Goal: Transaction & Acquisition: Book appointment/travel/reservation

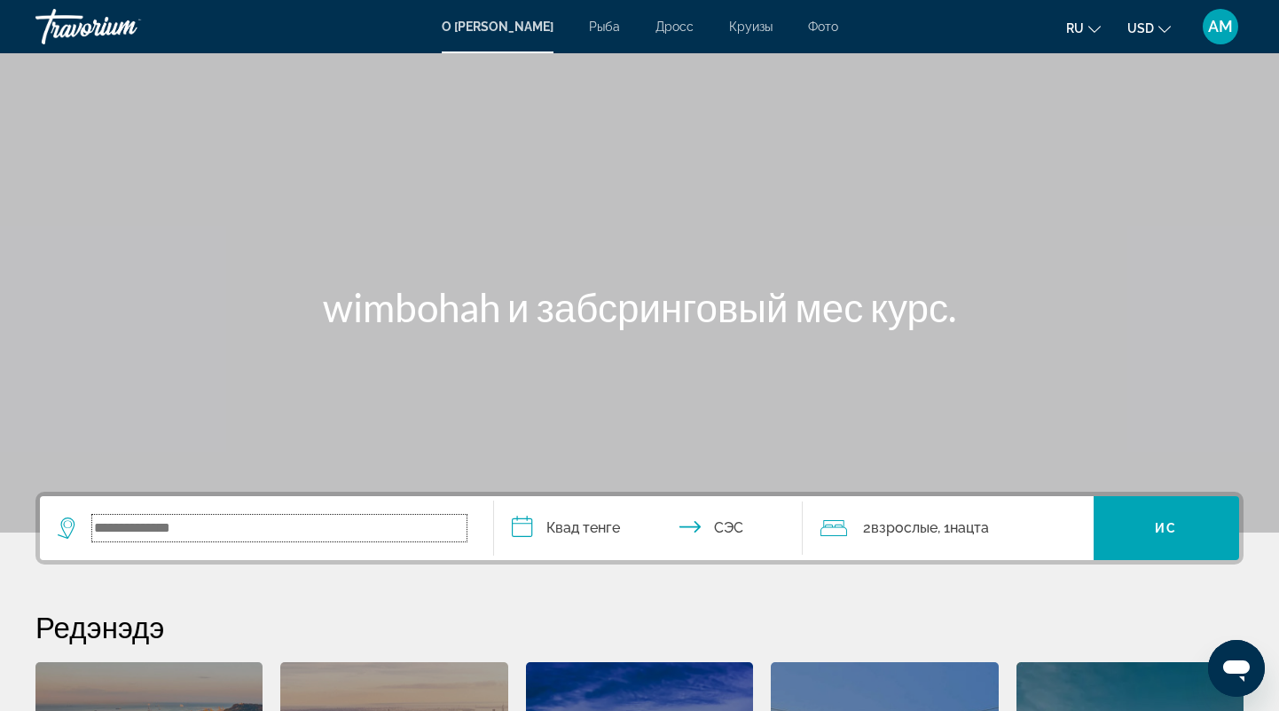
click at [242, 531] on input "Поиск виджет" at bounding box center [279, 527] width 374 height 27
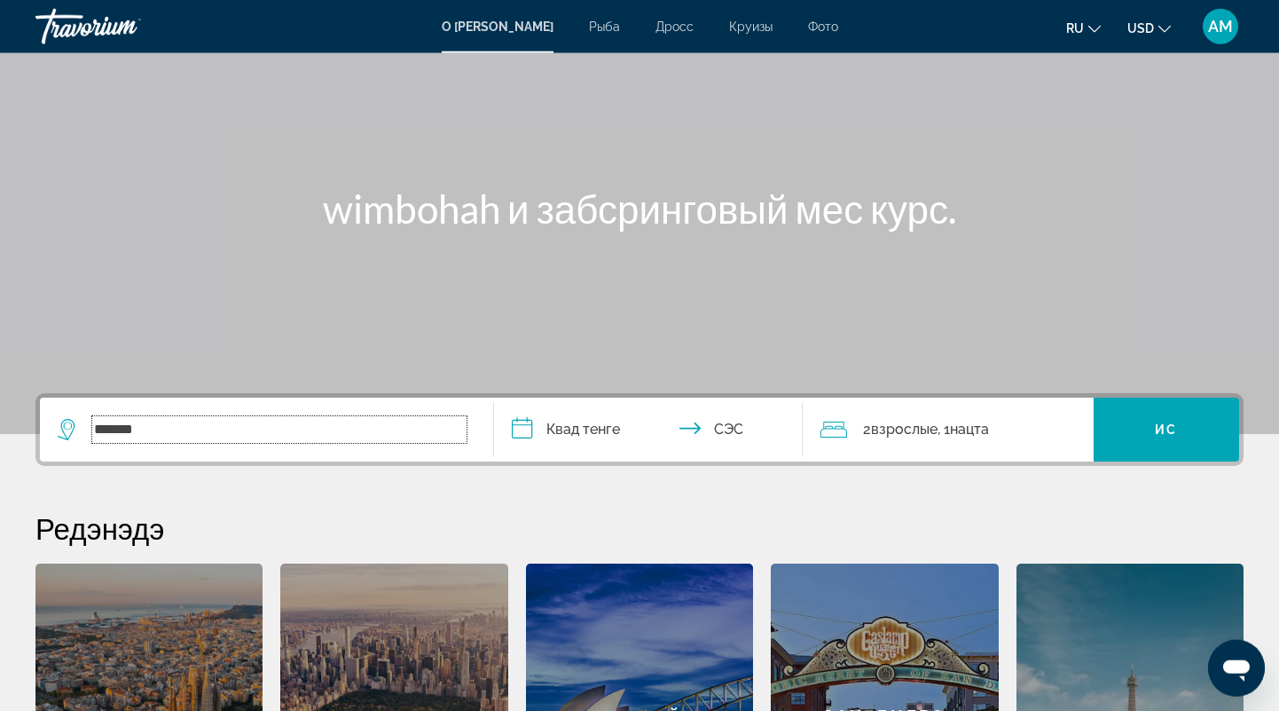
scroll to position [64, 0]
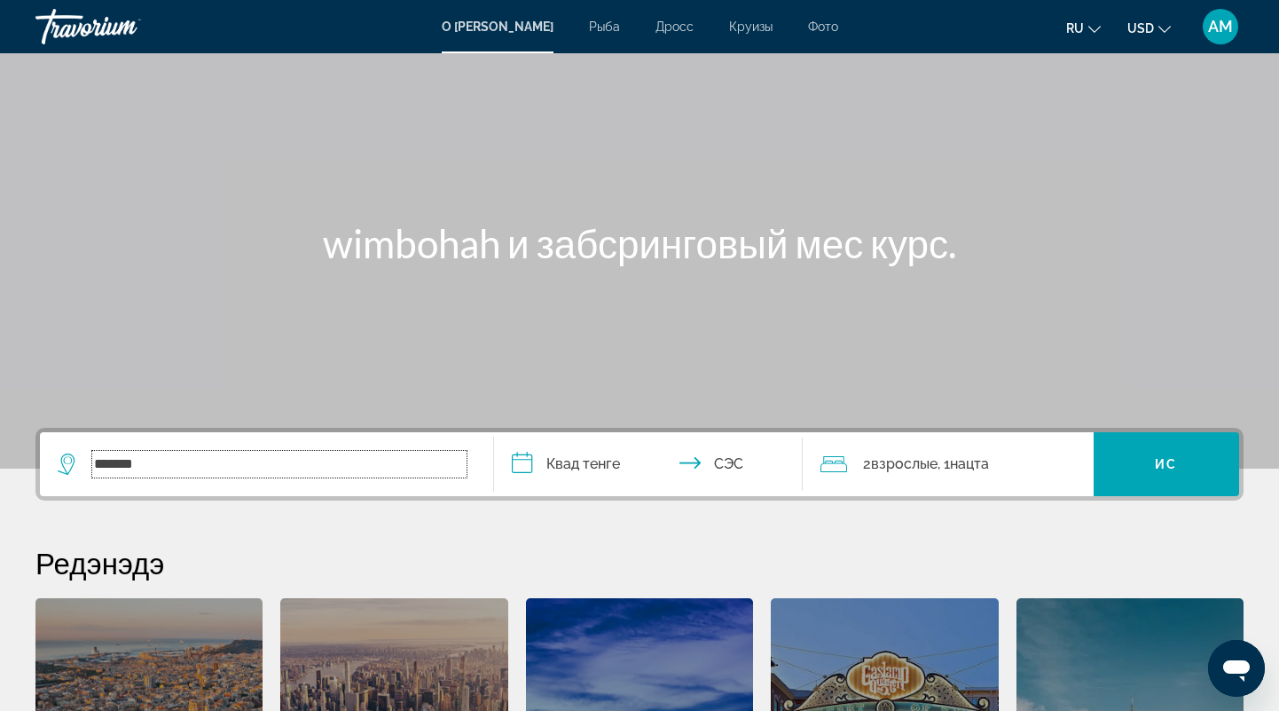
click at [198, 464] on input "*******" at bounding box center [279, 464] width 374 height 27
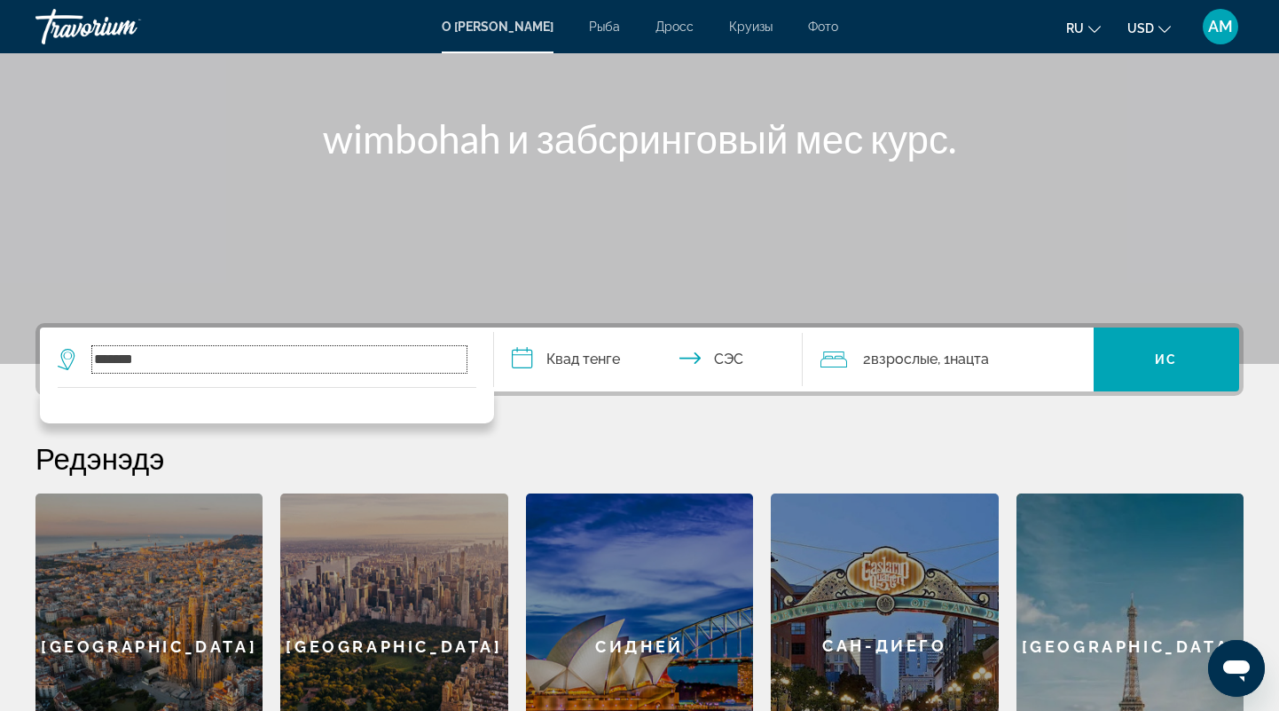
scroll to position [156, 0]
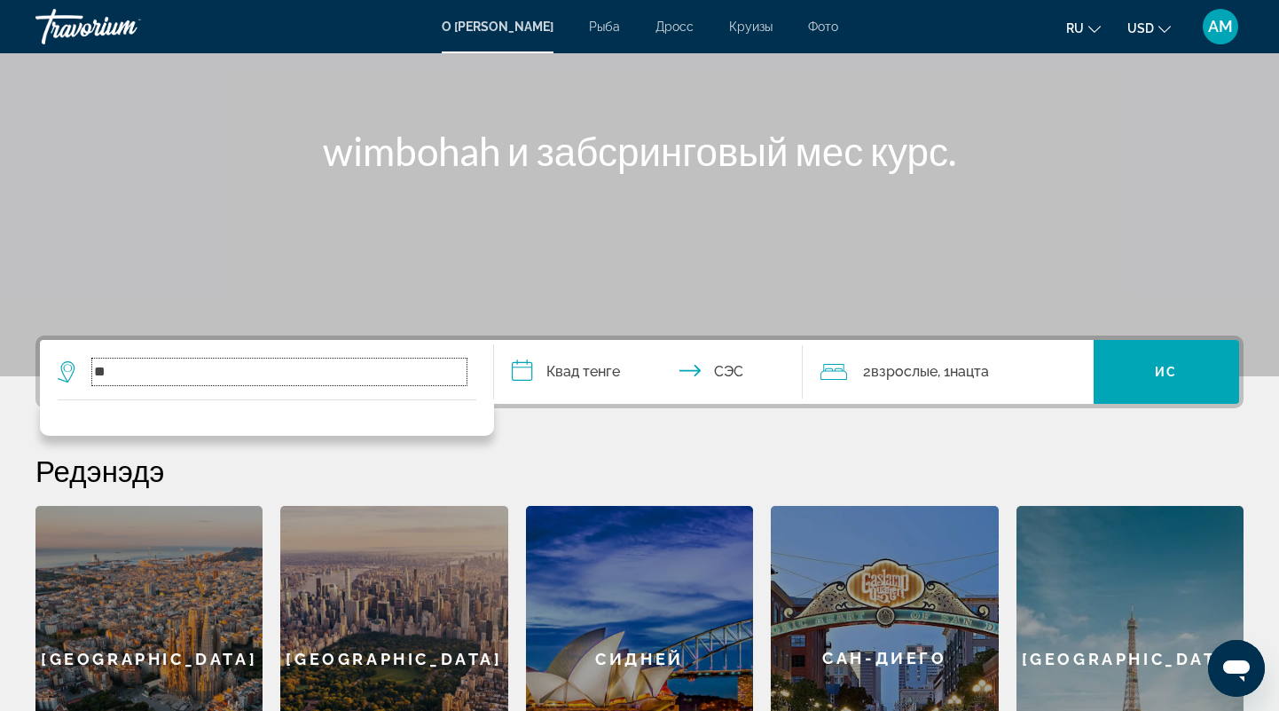
type input "*"
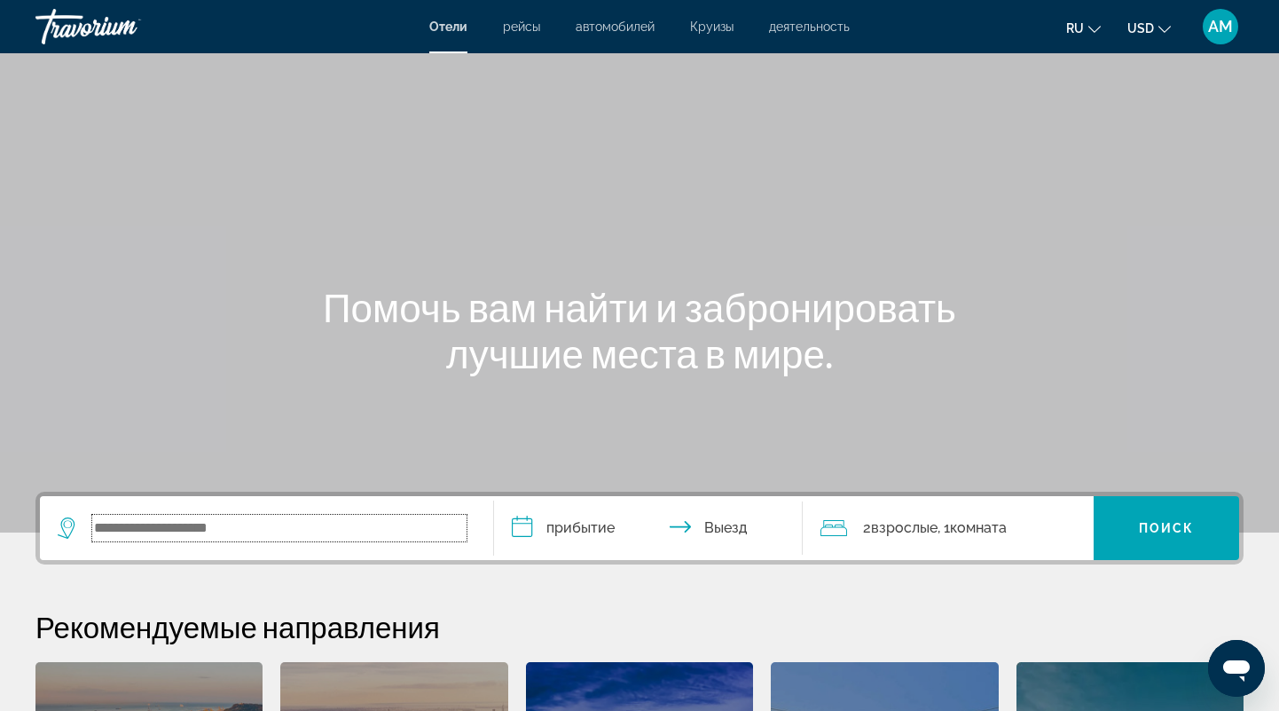
click at [166, 524] on input "Search widget" at bounding box center [279, 527] width 374 height 27
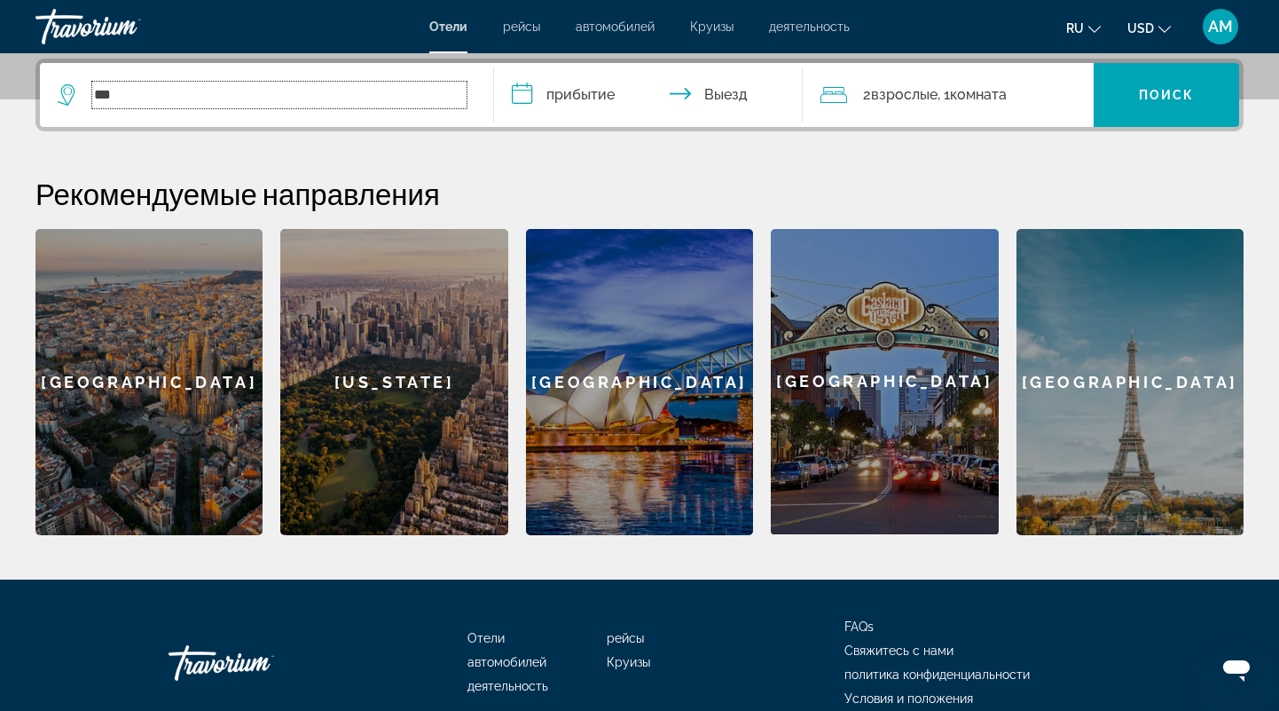
scroll to position [518, 0]
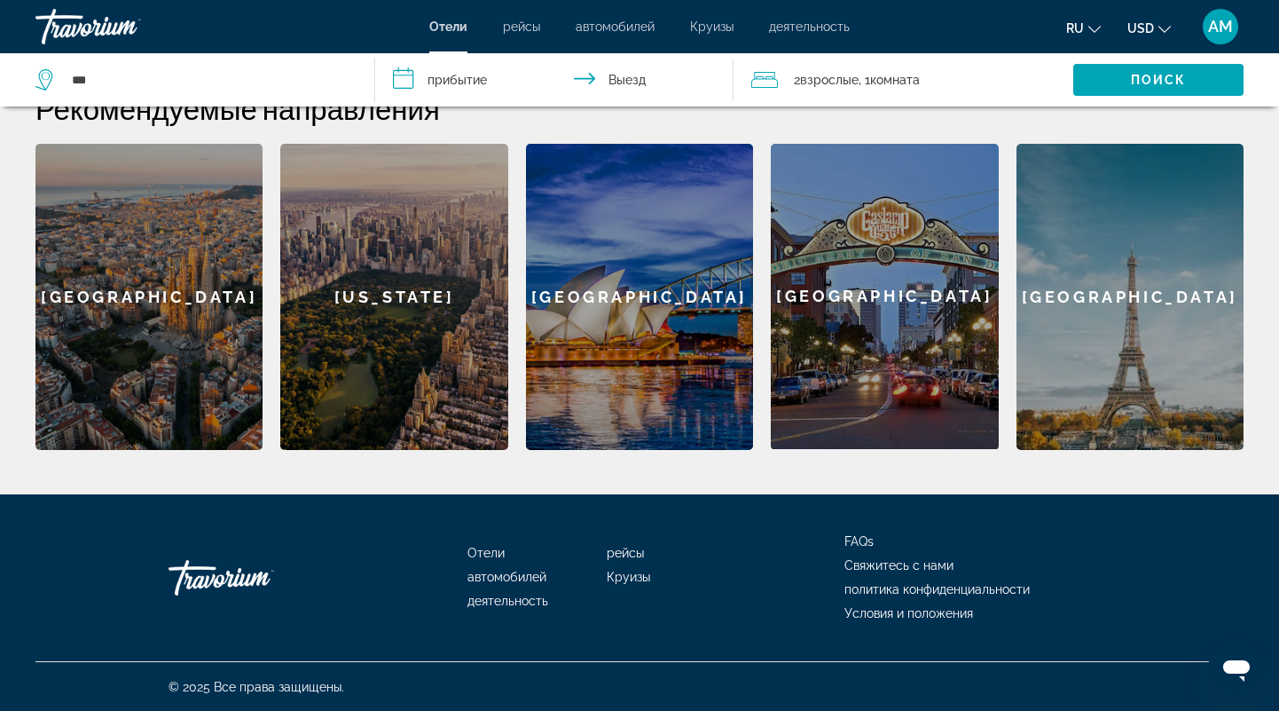
click at [483, 554] on span "Отели" at bounding box center [485, 553] width 37 height 14
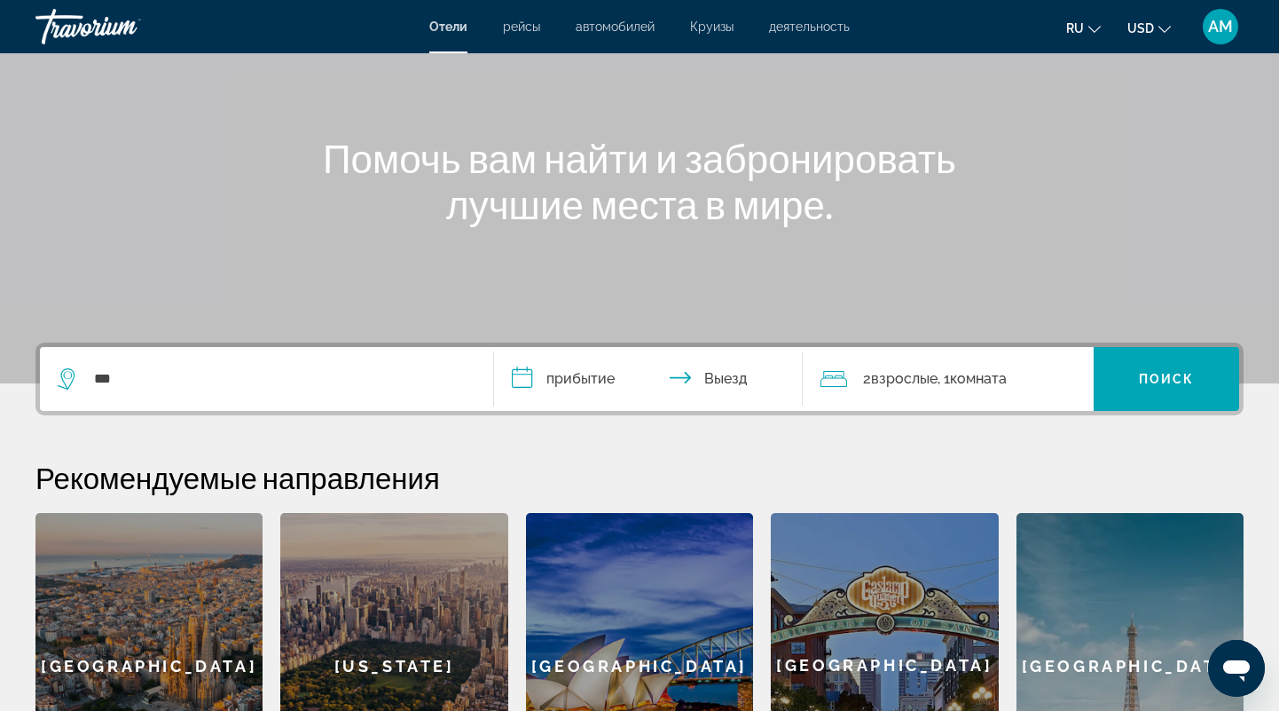
scroll to position [241, 0]
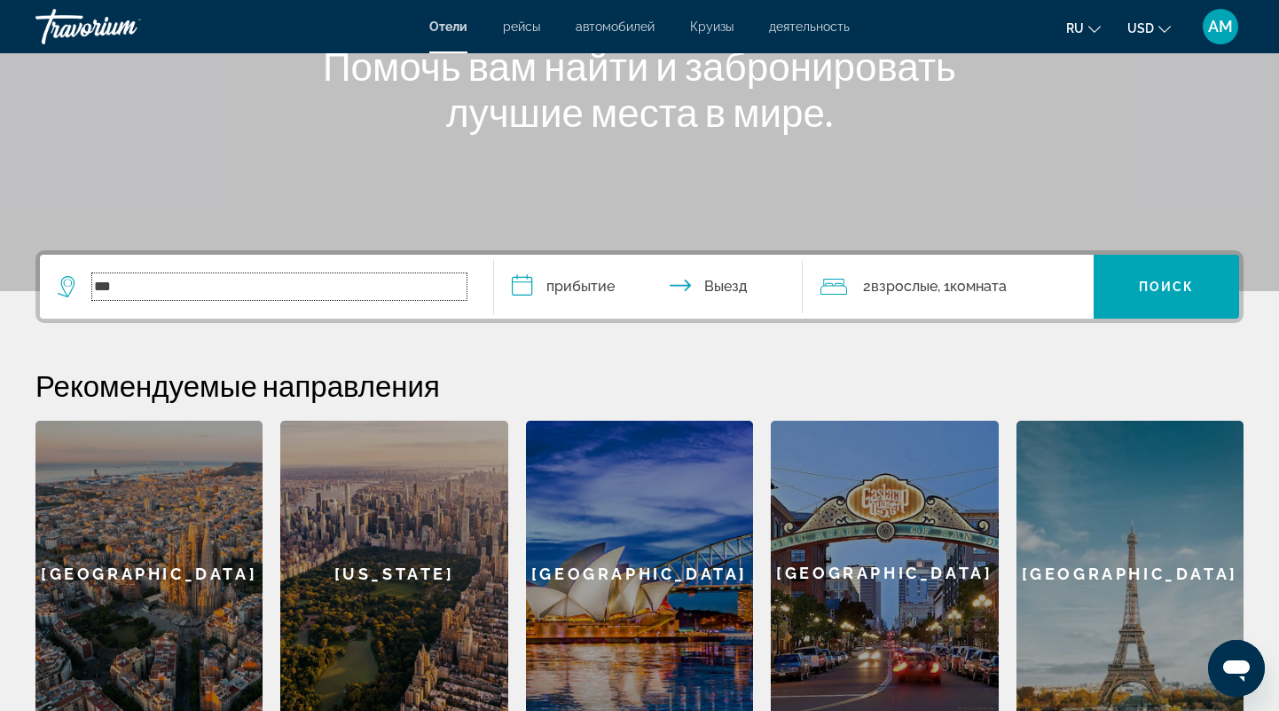
click at [192, 288] on input "***" at bounding box center [279, 286] width 374 height 27
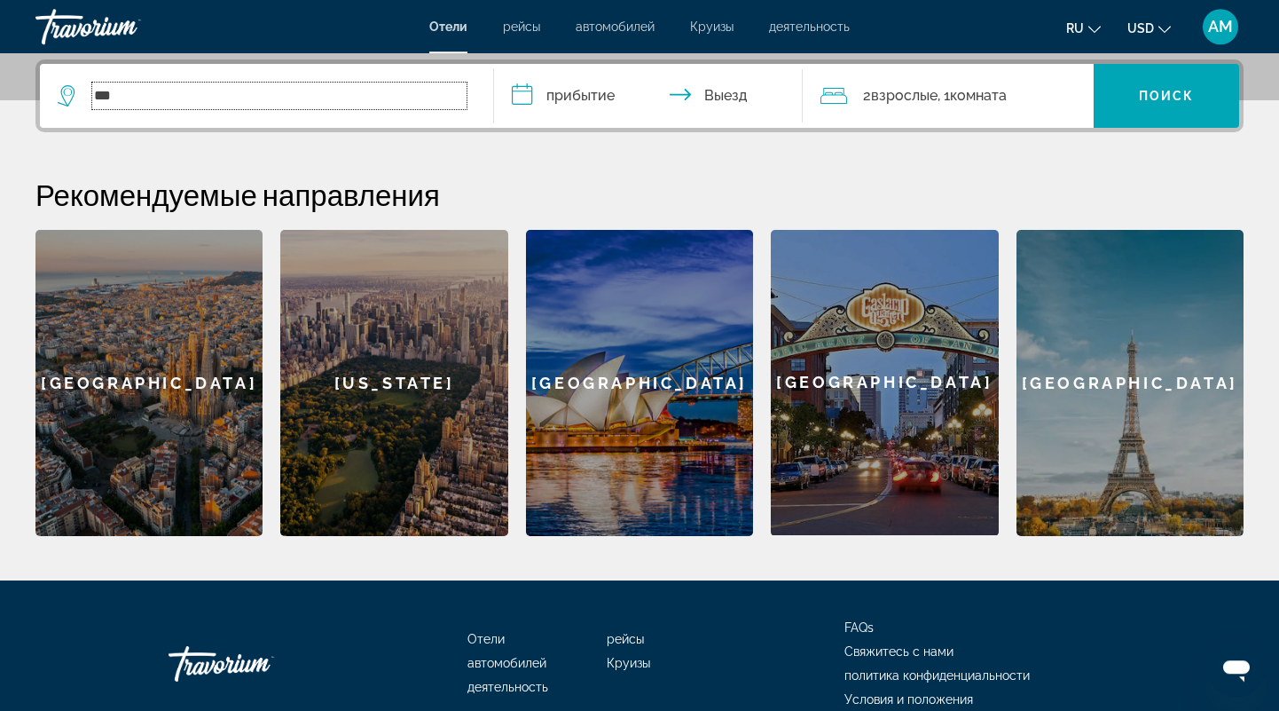
scroll to position [433, 0]
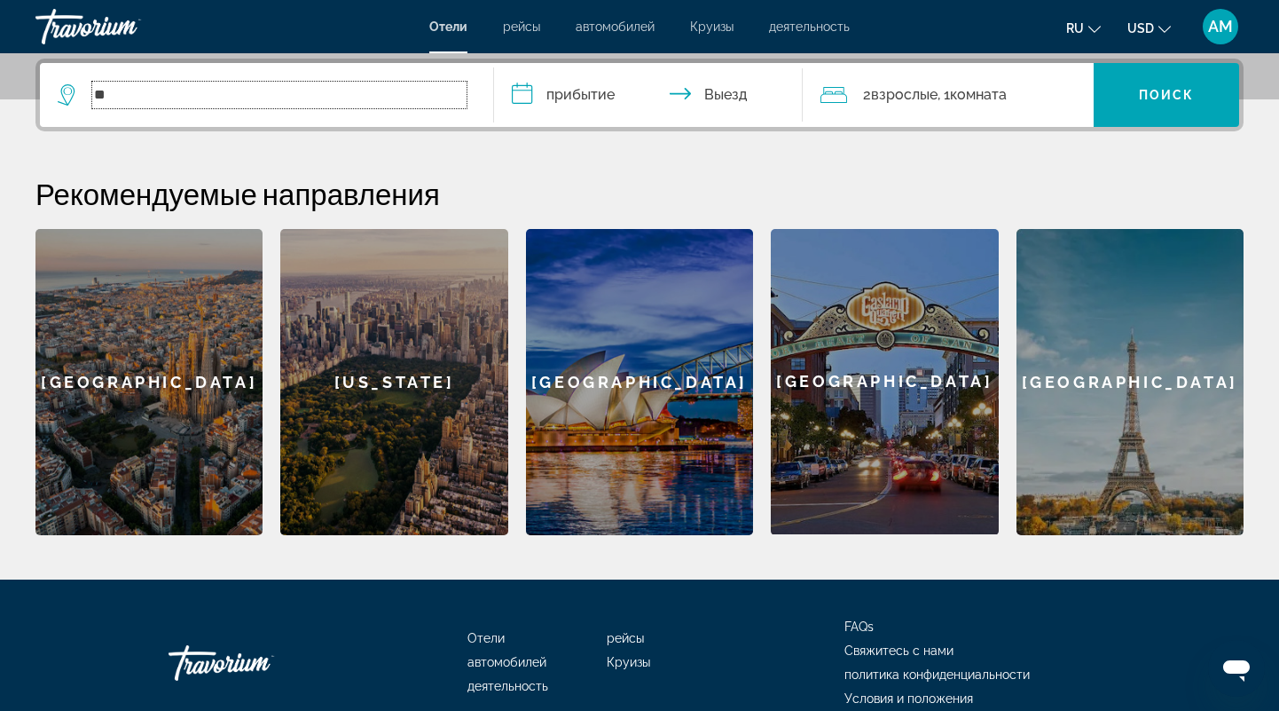
type input "*"
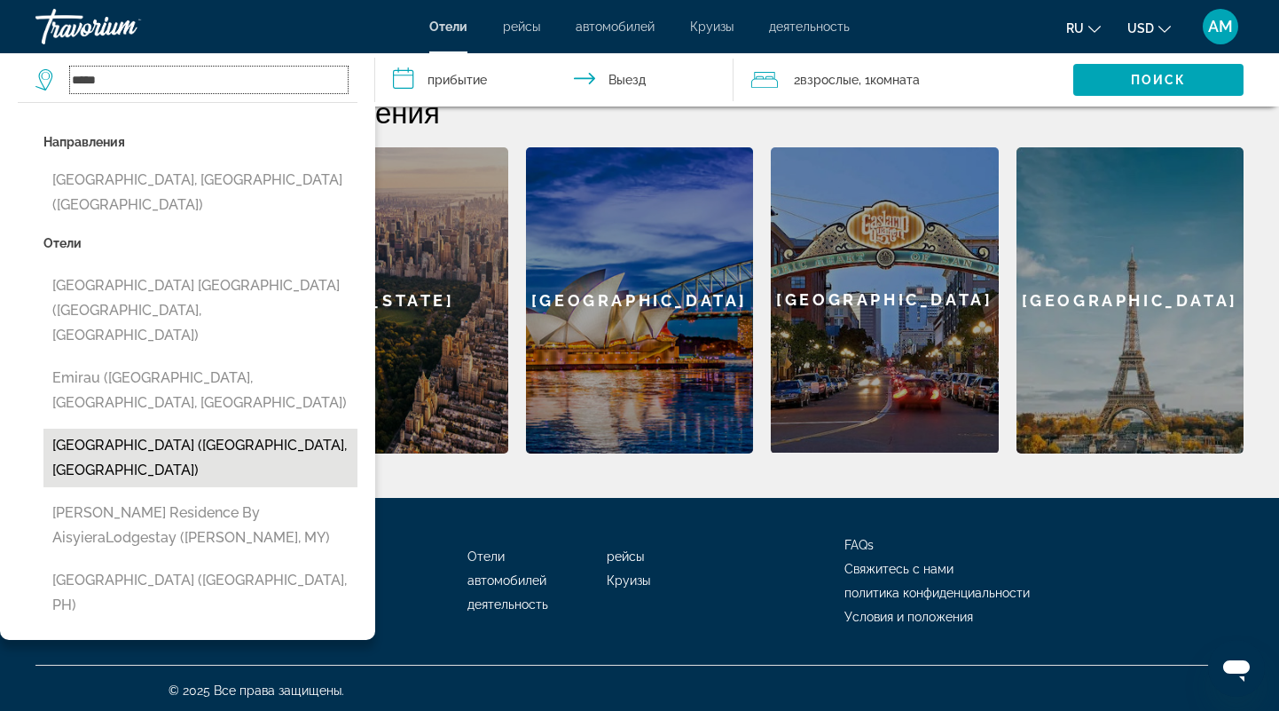
scroll to position [518, 0]
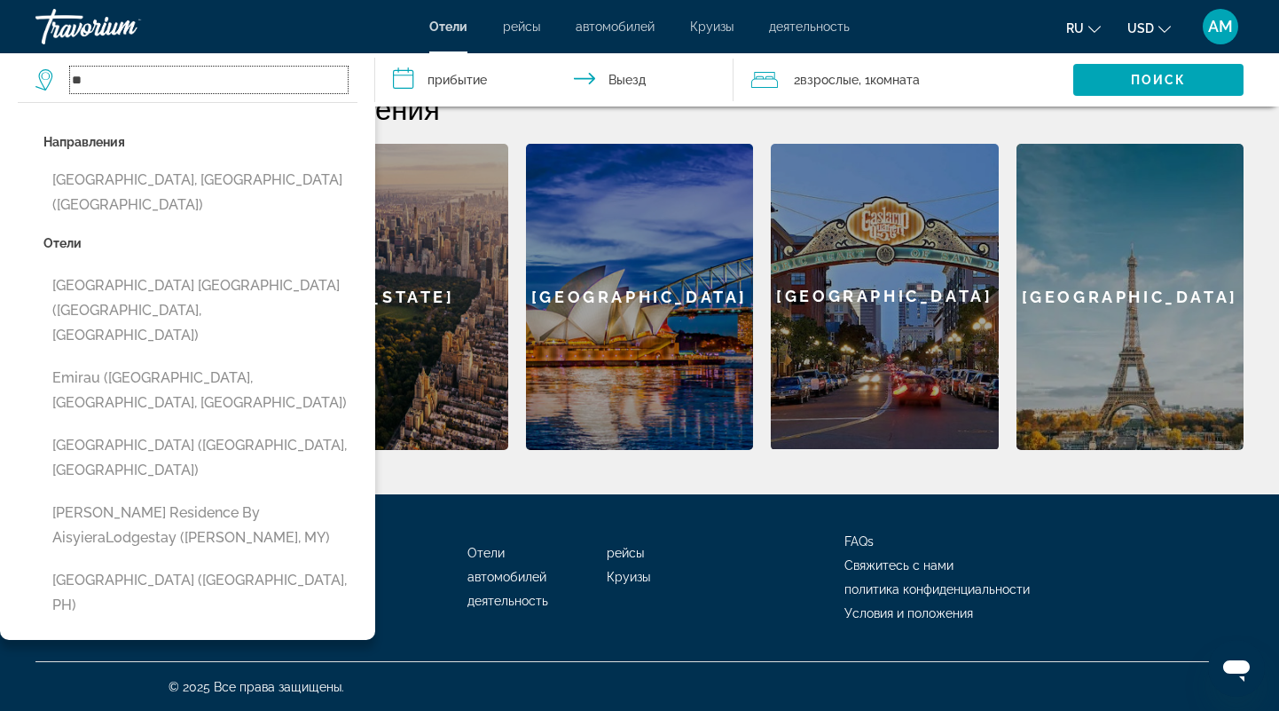
type input "*"
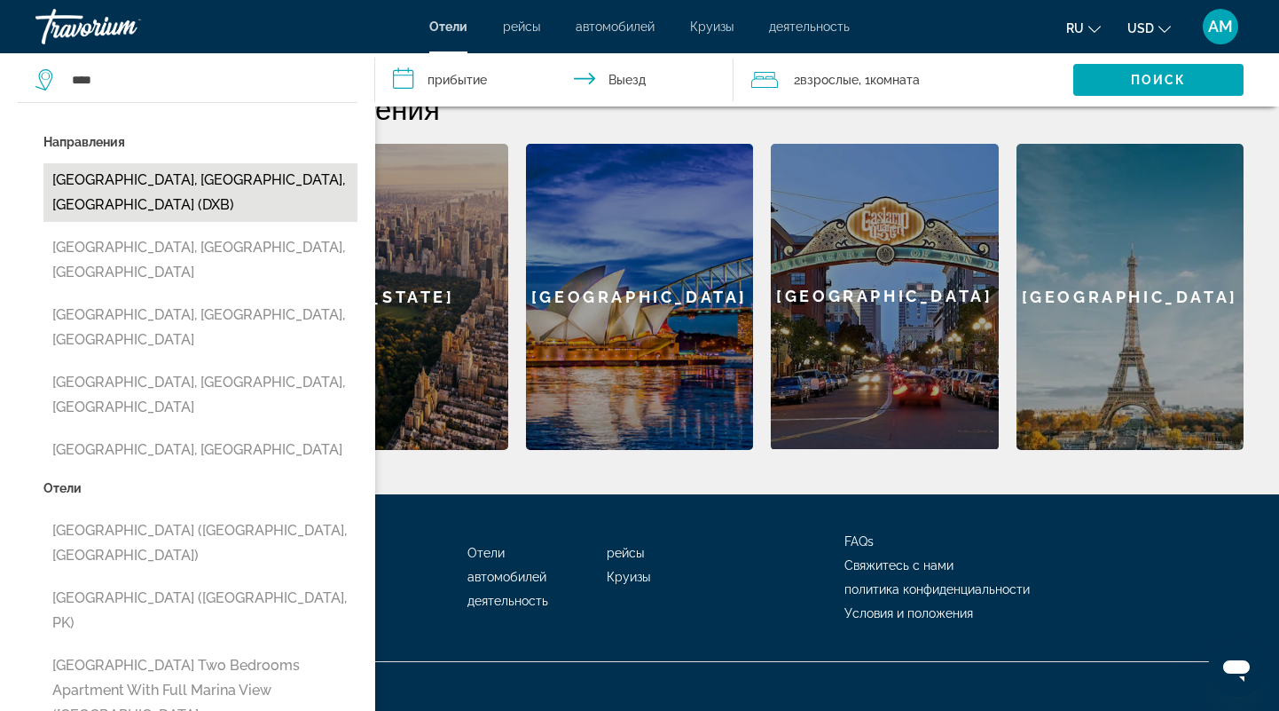
click at [140, 182] on button "[GEOGRAPHIC_DATA], [GEOGRAPHIC_DATA], [GEOGRAPHIC_DATA] (DXB)" at bounding box center [200, 192] width 314 height 59
type input "**********"
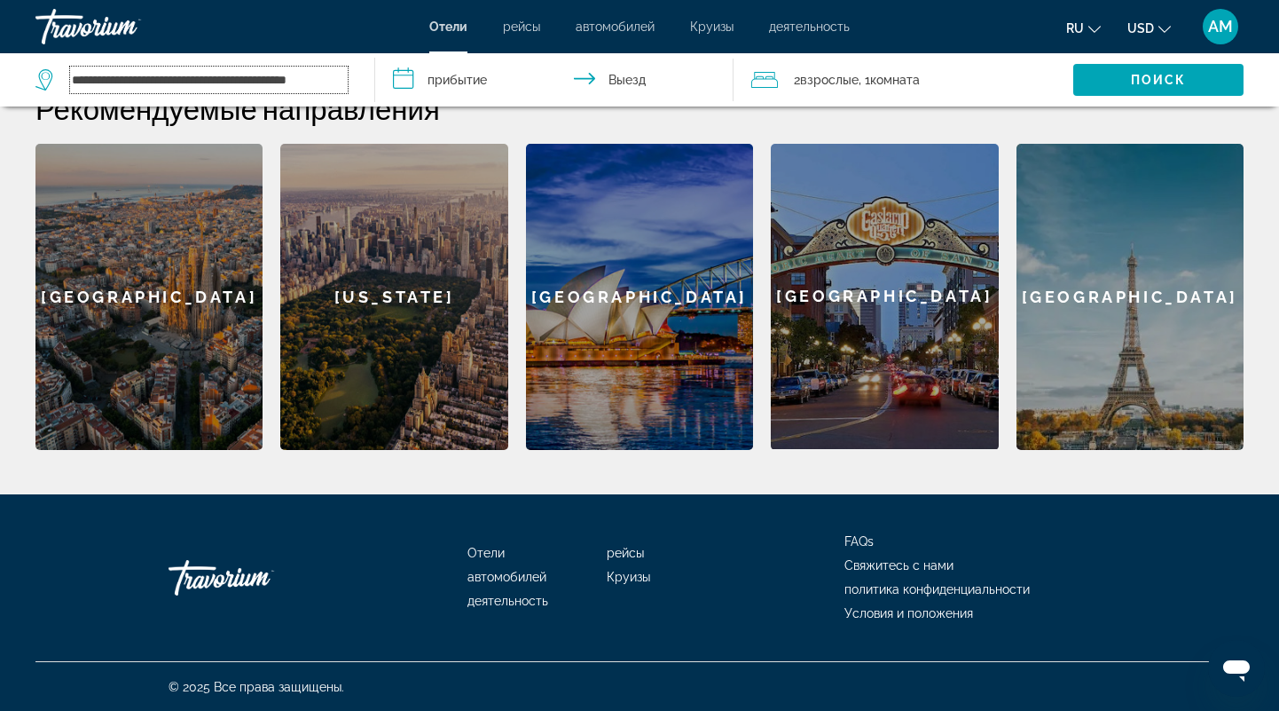
scroll to position [0, 11]
click at [448, 82] on input "**********" at bounding box center [558, 82] width 365 height 59
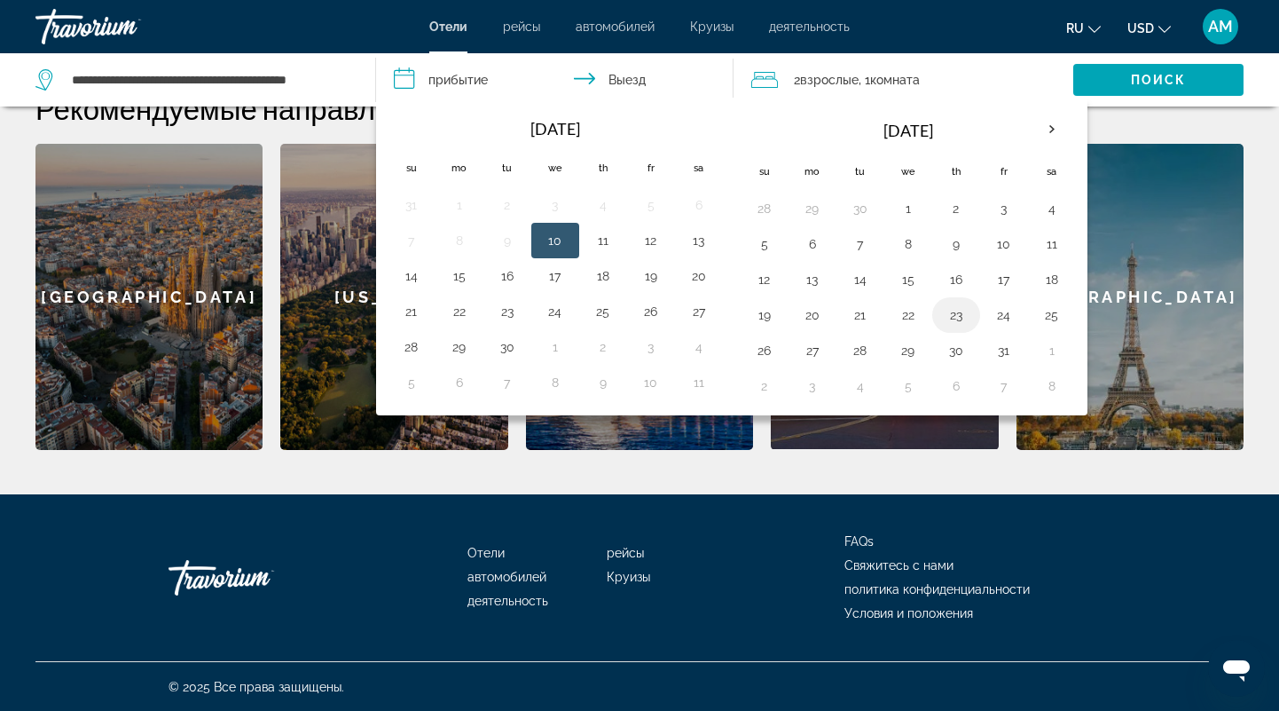
click at [955, 310] on button "23" at bounding box center [956, 314] width 28 height 25
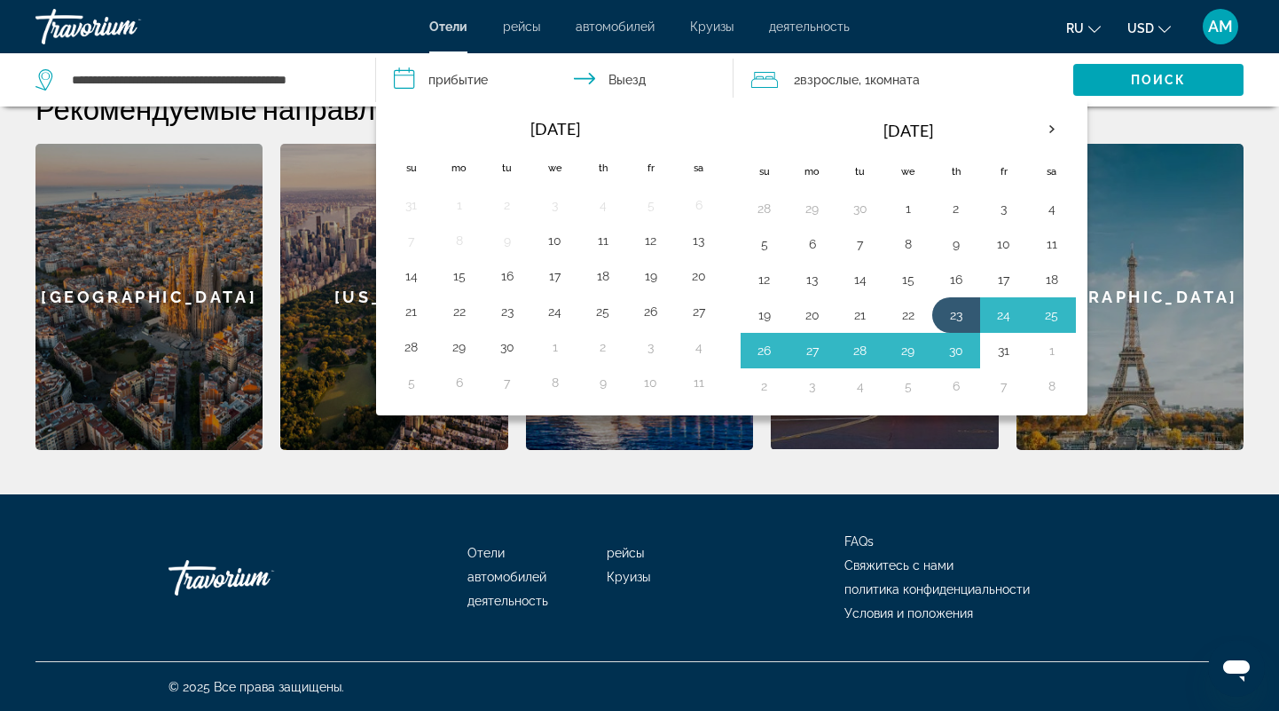
click at [1003, 352] on button "31" at bounding box center [1004, 350] width 28 height 25
type input "**********"
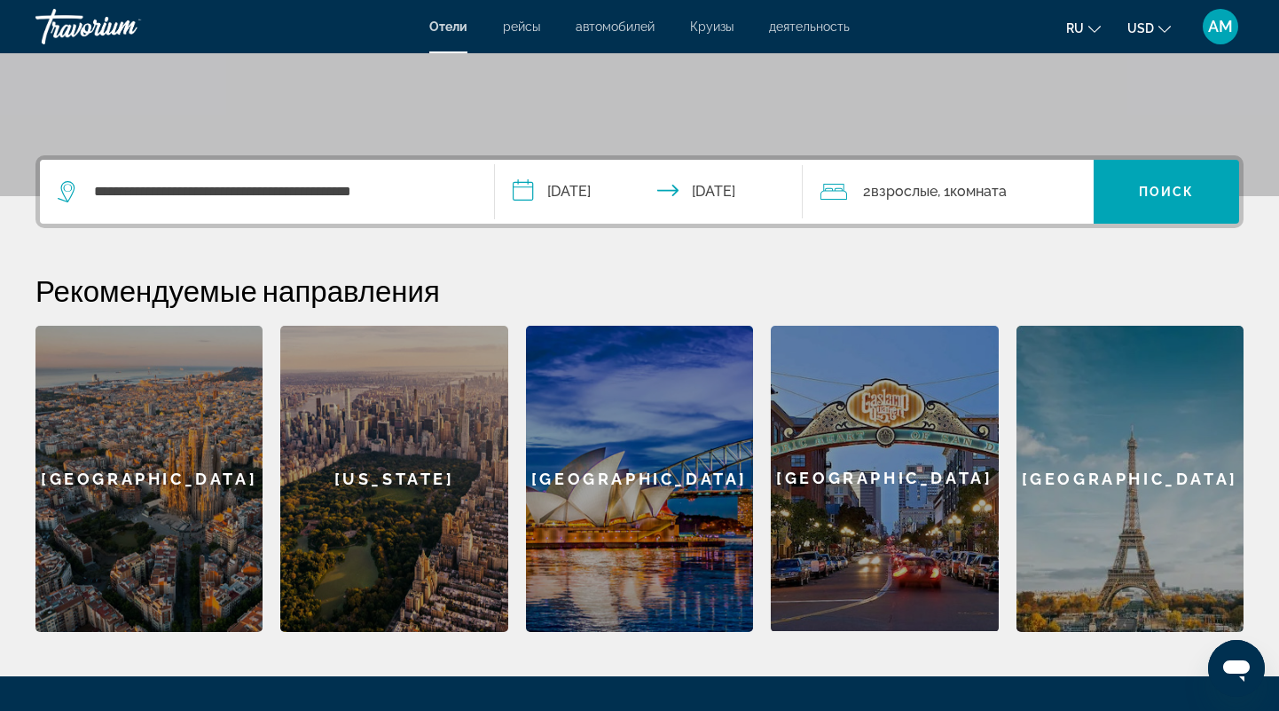
scroll to position [334, 0]
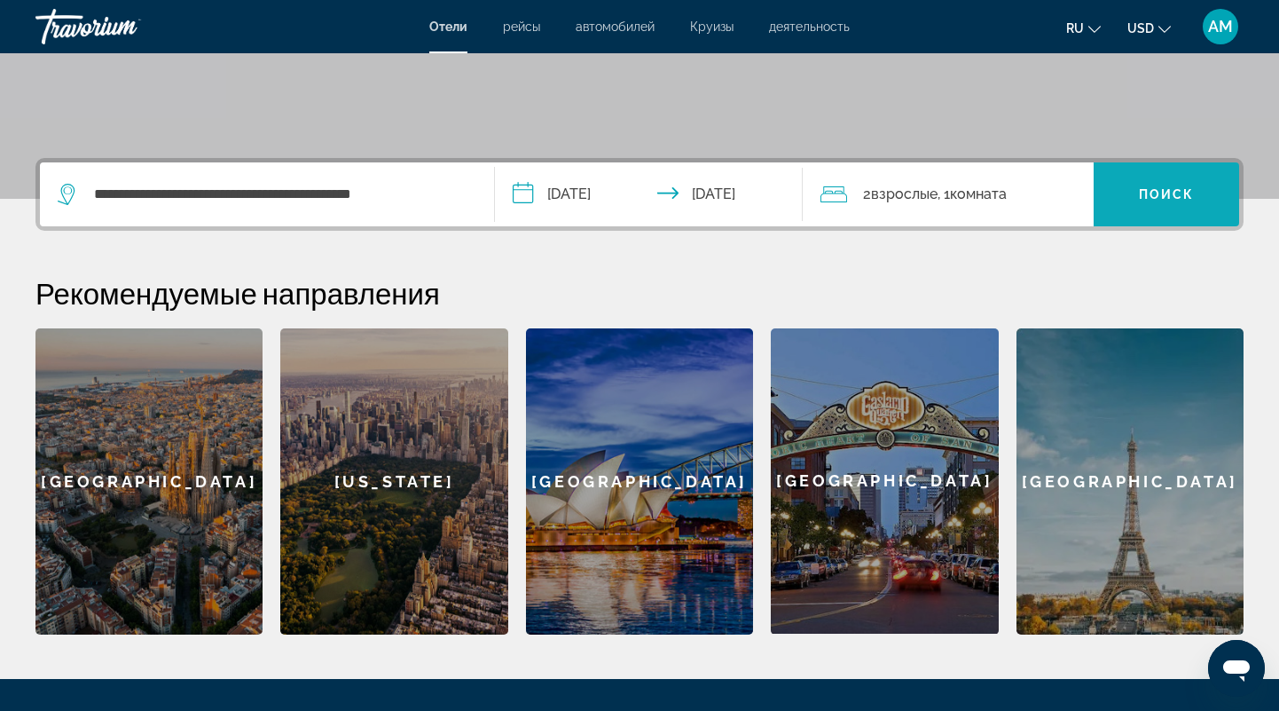
click at [1148, 208] on span "Search widget" at bounding box center [1166, 194] width 145 height 43
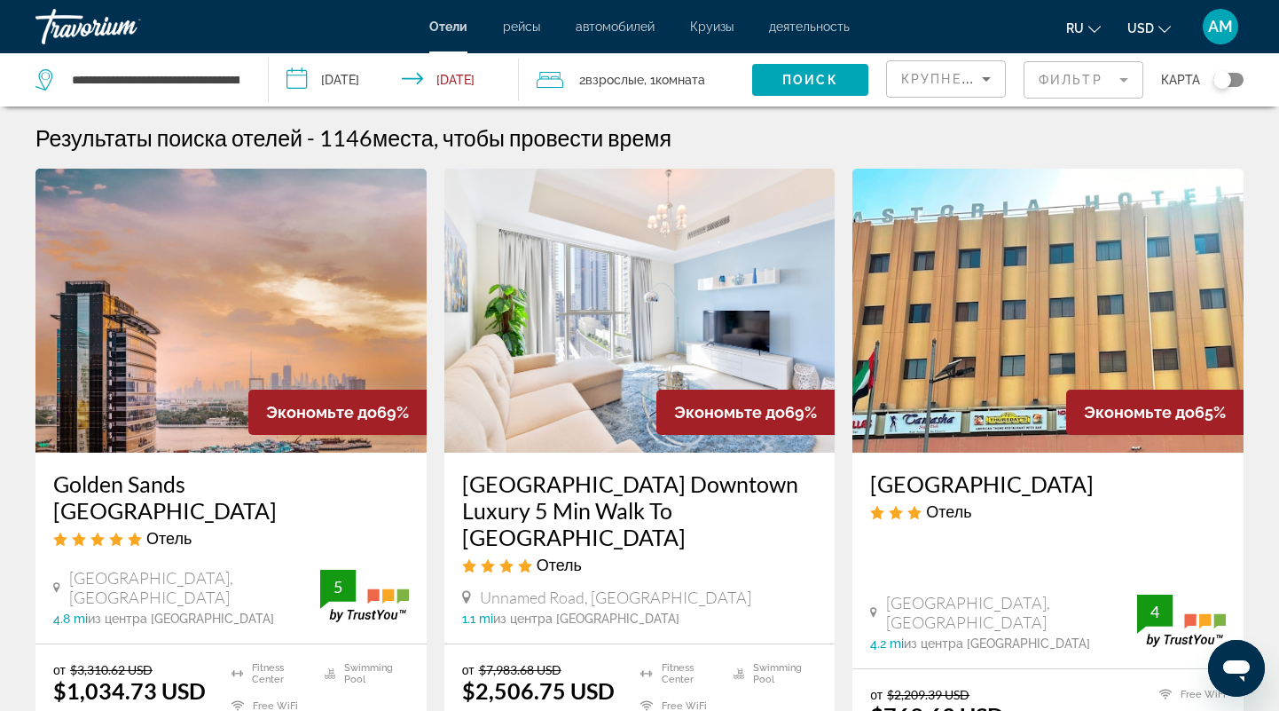
click at [1120, 77] on mat-form-field "Фильтр" at bounding box center [1084, 79] width 120 height 37
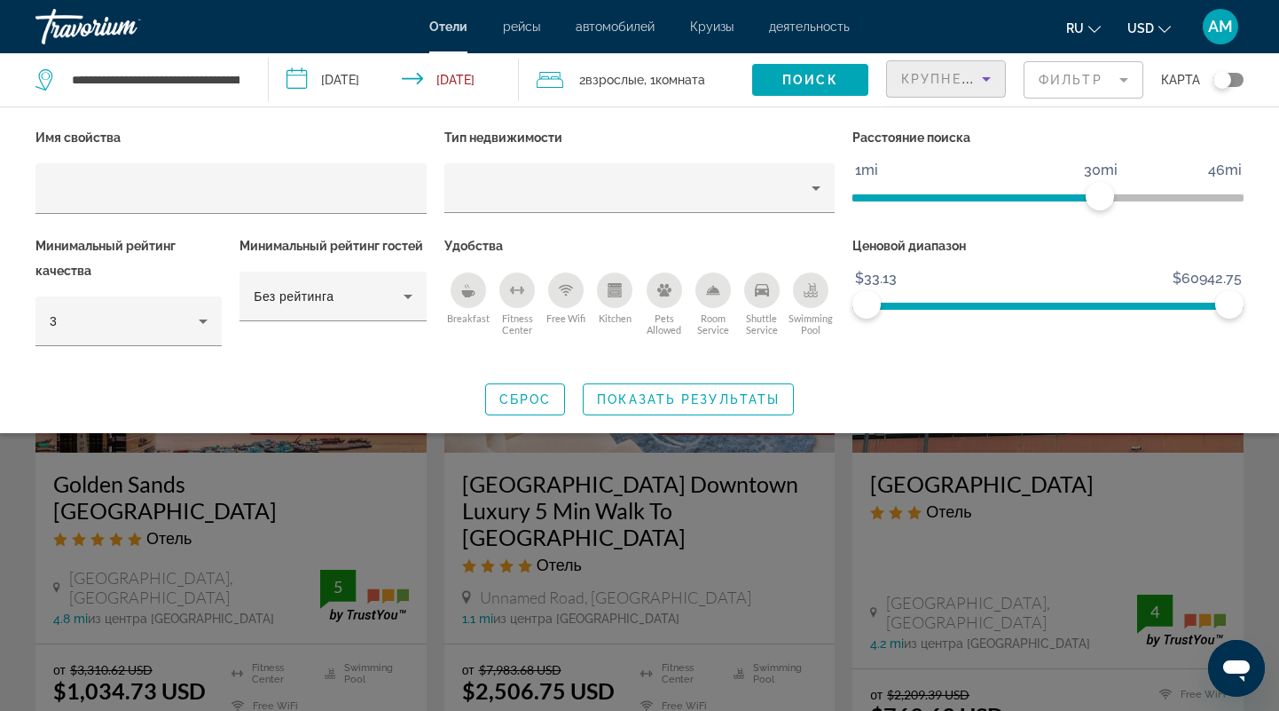
click at [936, 77] on span "Крупнейшие сбережения" at bounding box center [1009, 79] width 216 height 14
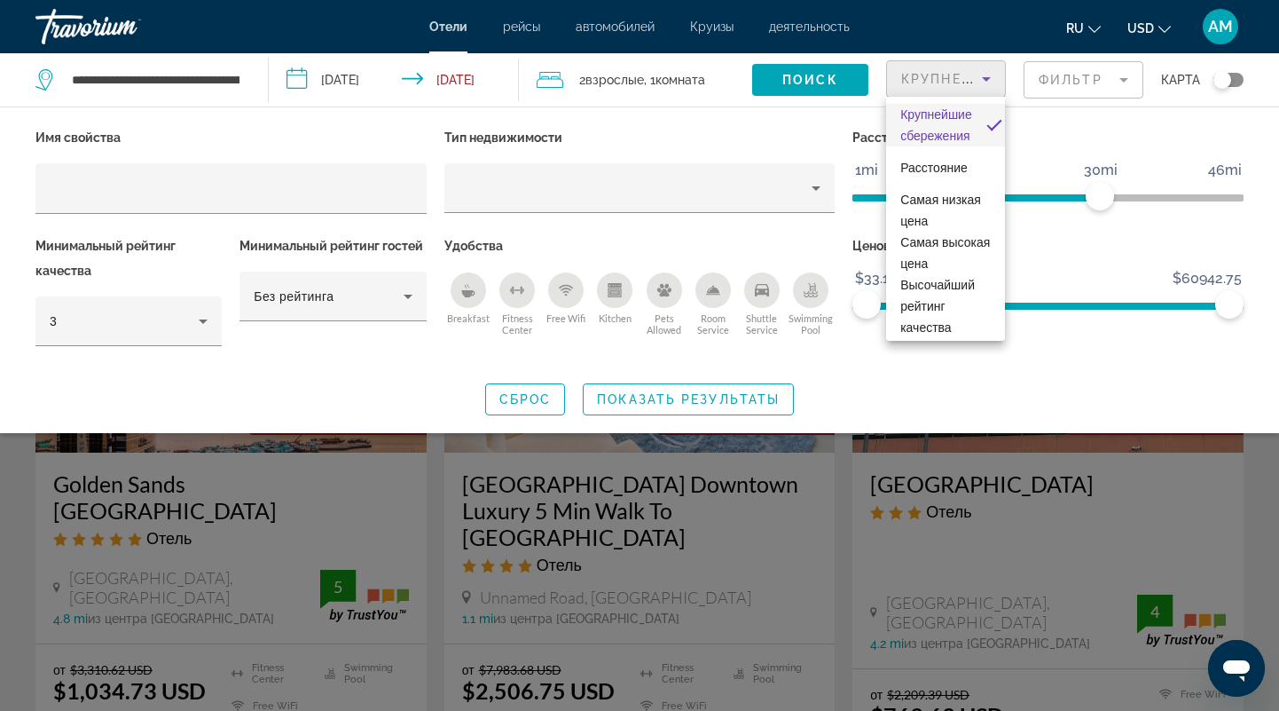
click at [1049, 460] on div at bounding box center [639, 355] width 1279 height 711
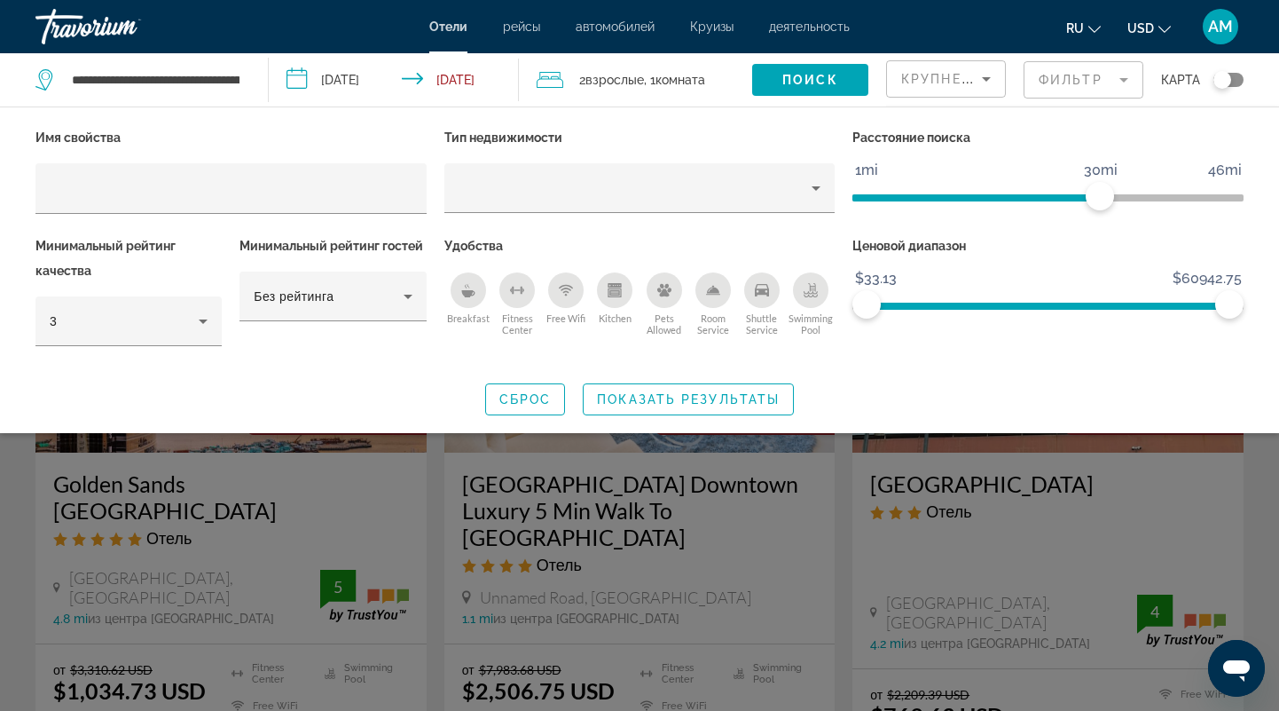
scroll to position [573, 0]
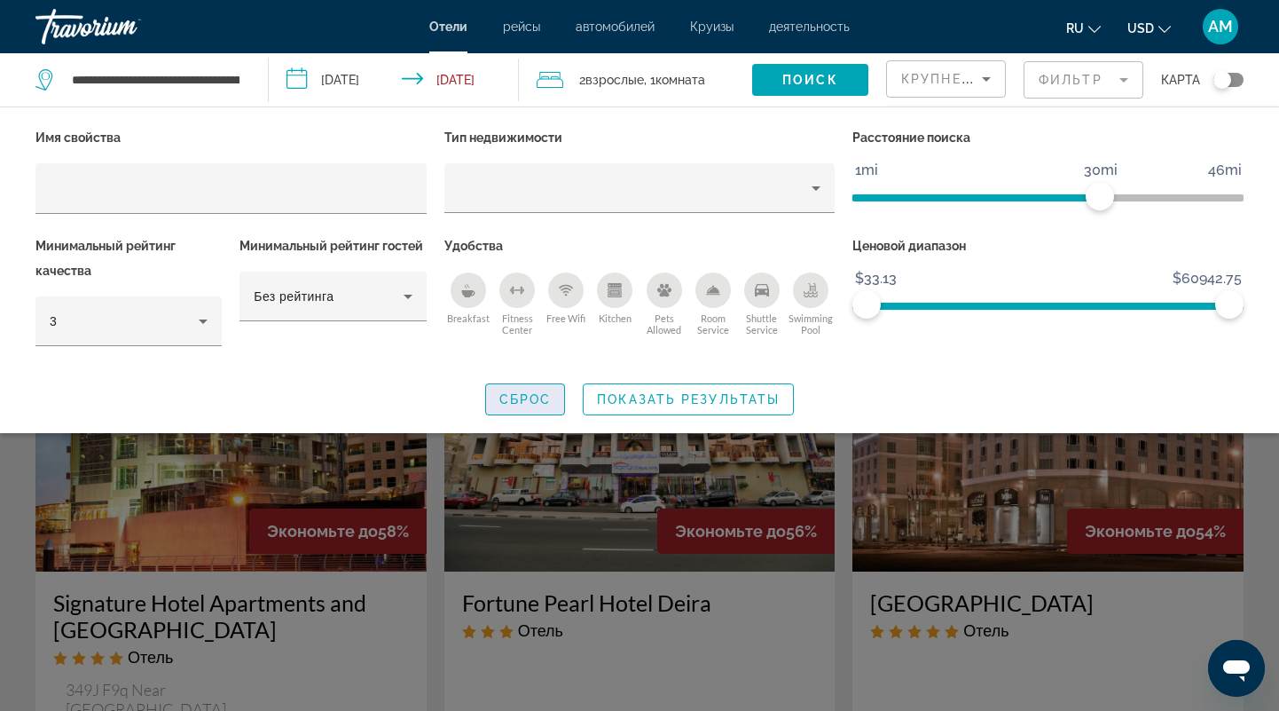
click at [536, 393] on span "Сброс" at bounding box center [525, 399] width 52 height 14
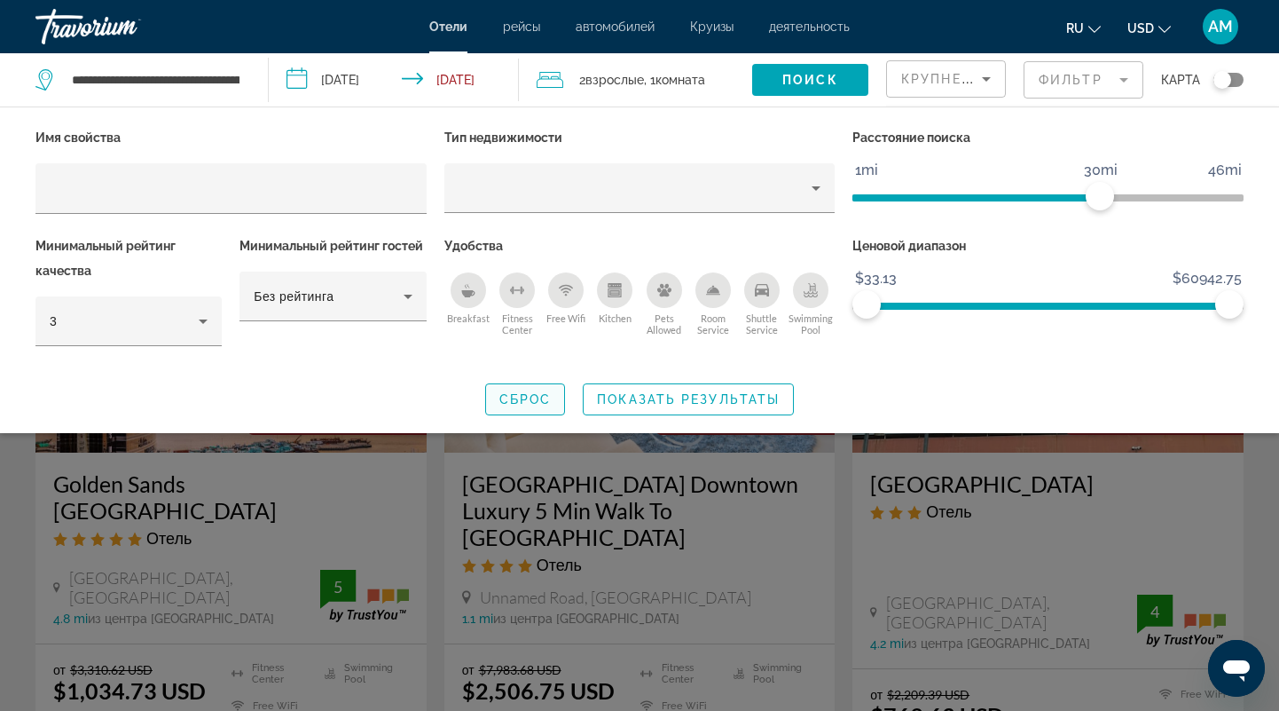
click at [538, 395] on span "Сброс" at bounding box center [525, 399] width 52 height 14
click at [1100, 461] on div "Search widget" at bounding box center [639, 488] width 1279 height 444
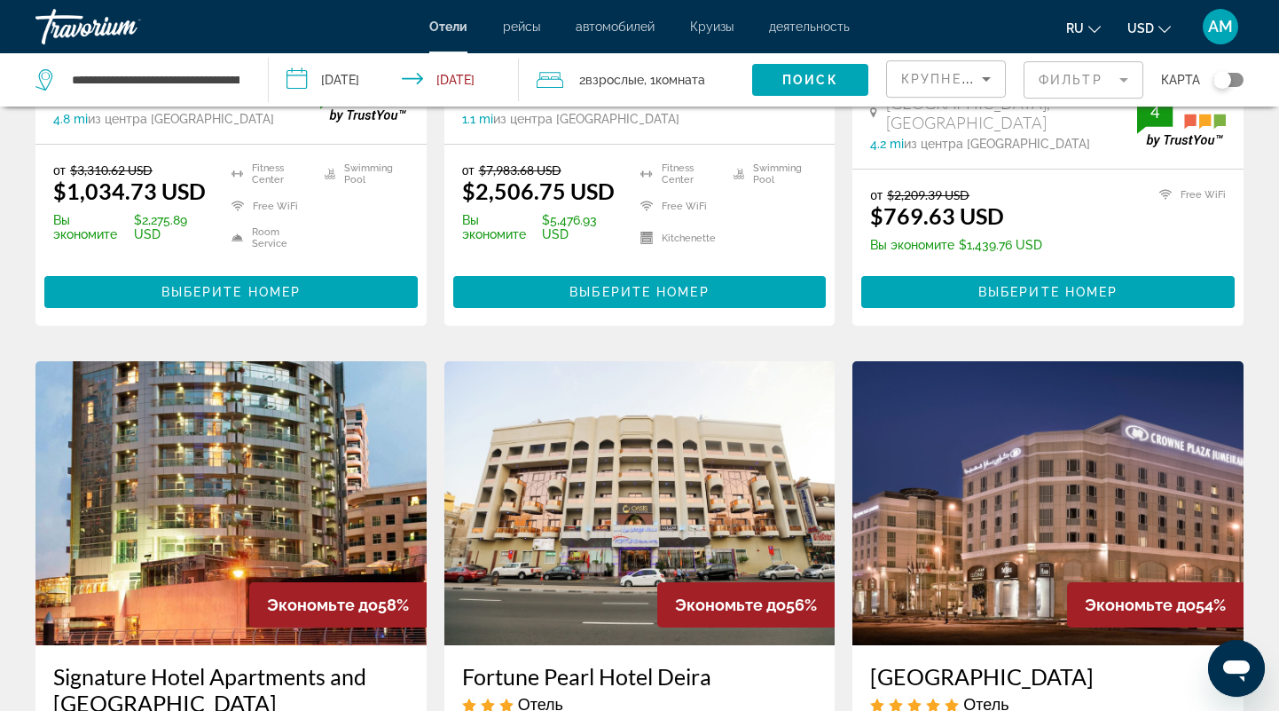
scroll to position [646, 0]
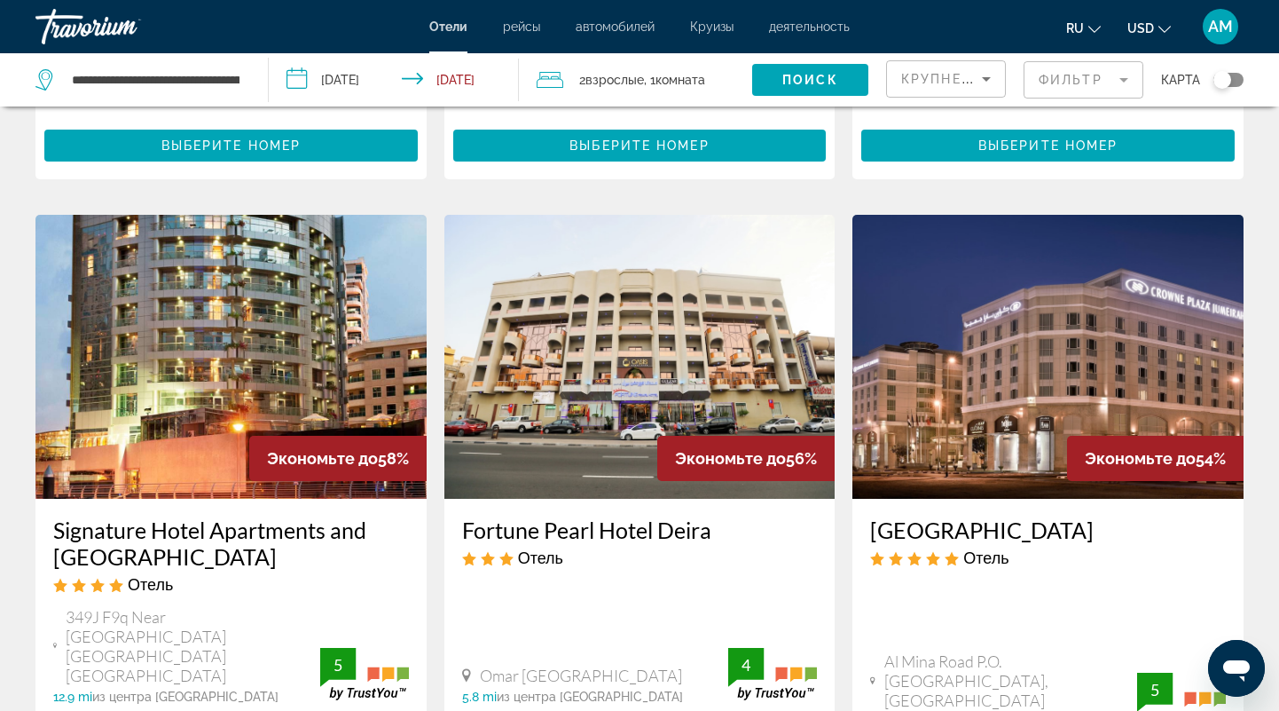
click at [331, 436] on div "Экономьте до 58%" at bounding box center [337, 458] width 177 height 45
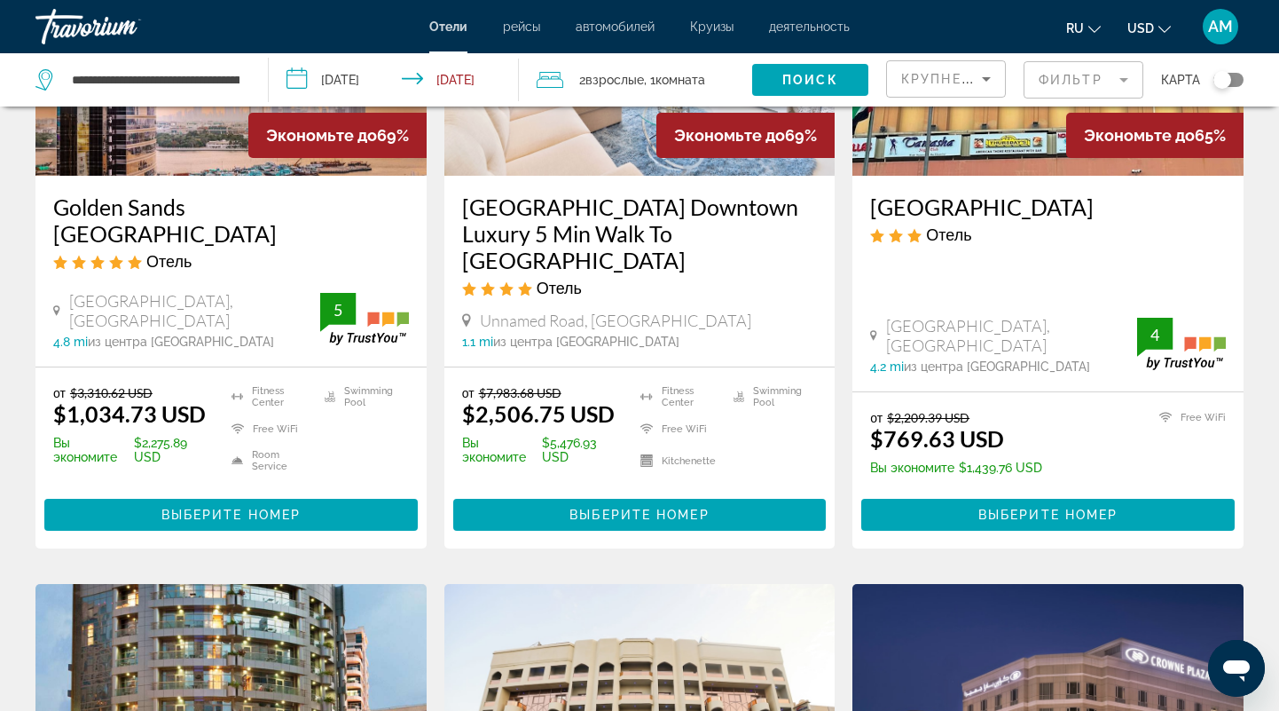
scroll to position [0, 0]
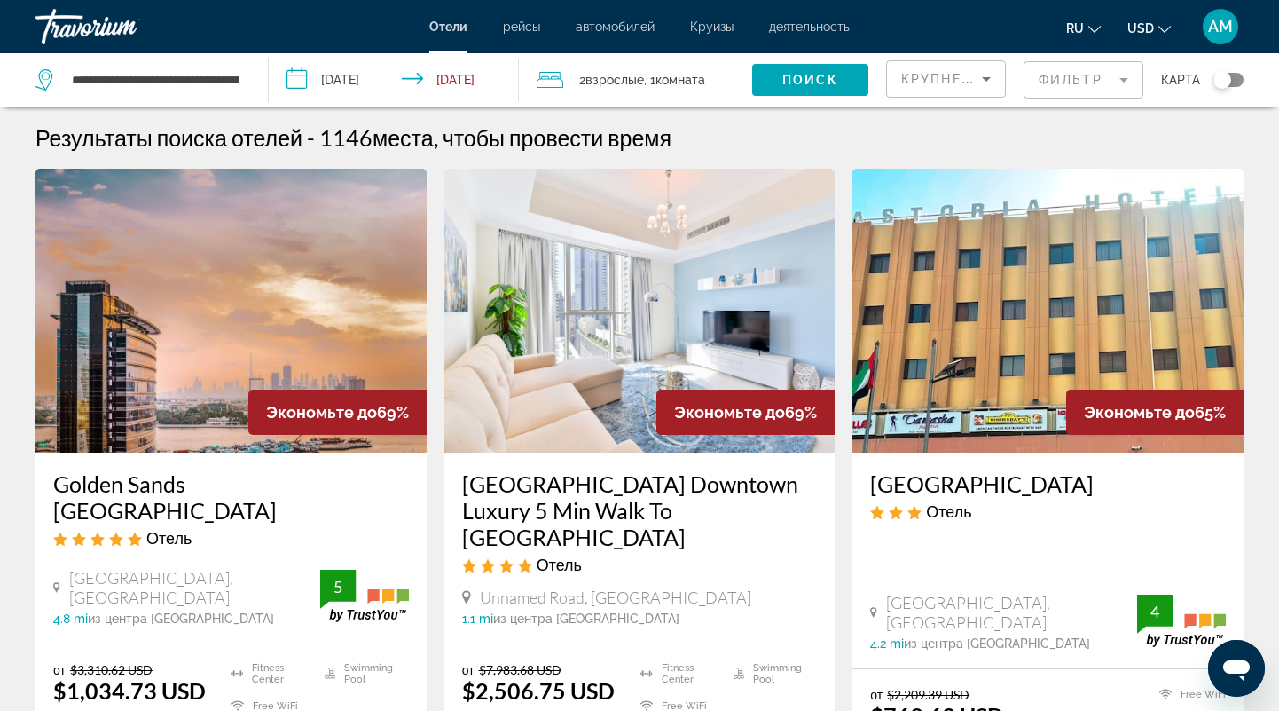
click at [269, 480] on h3 "Golden Sands [GEOGRAPHIC_DATA]" at bounding box center [231, 496] width 356 height 53
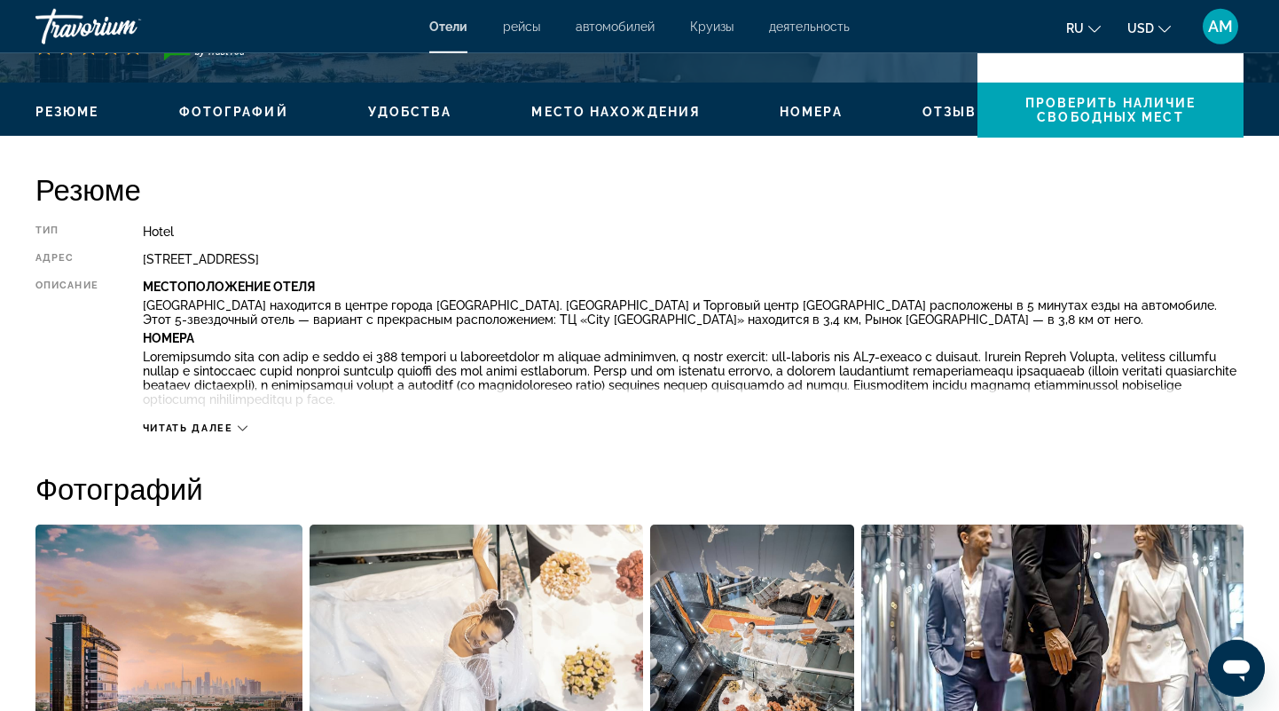
scroll to position [554, 0]
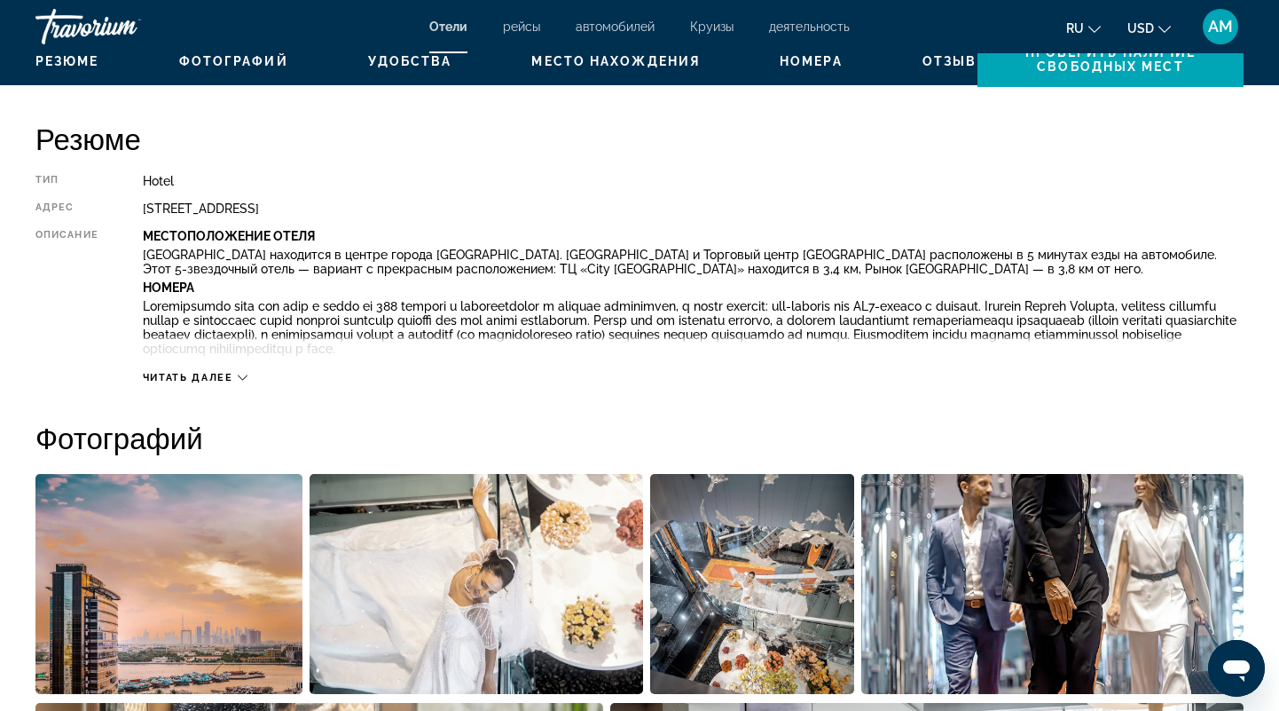
click at [232, 377] on span "Читать далее" at bounding box center [188, 378] width 90 height 12
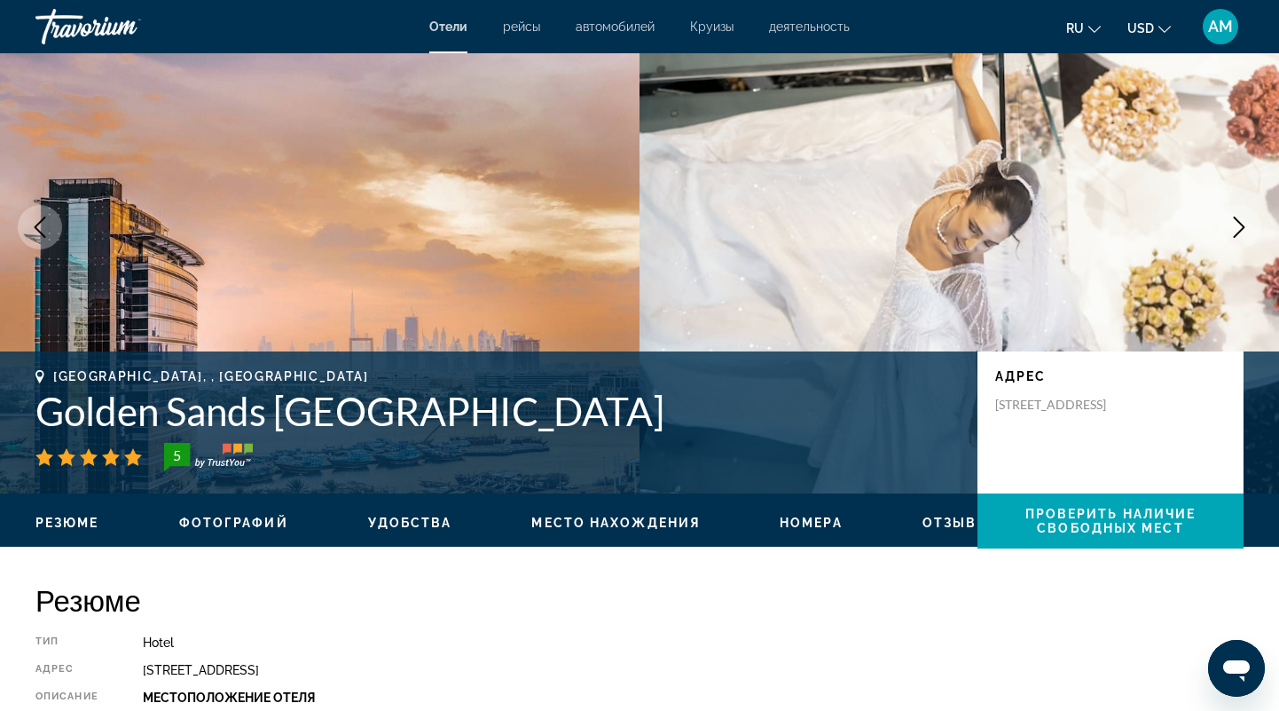
scroll to position [0, 0]
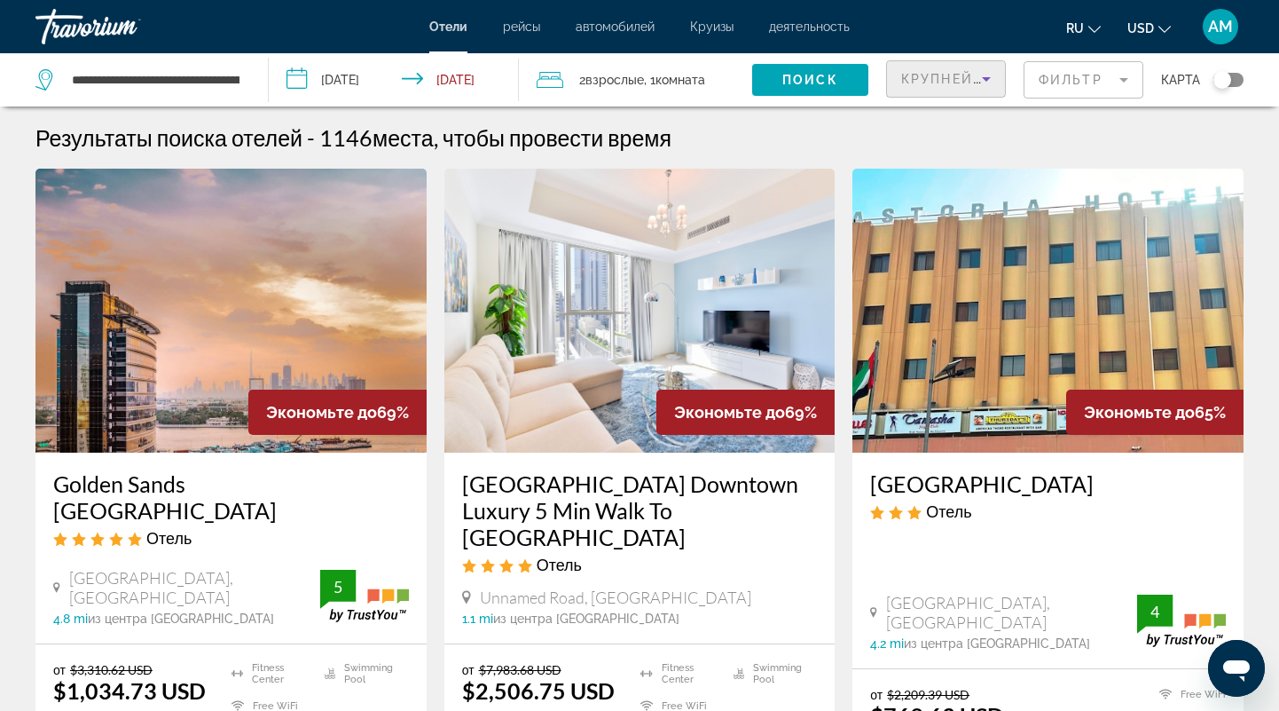
click at [941, 82] on span "Крупнейшие сбережения" at bounding box center [1009, 79] width 216 height 14
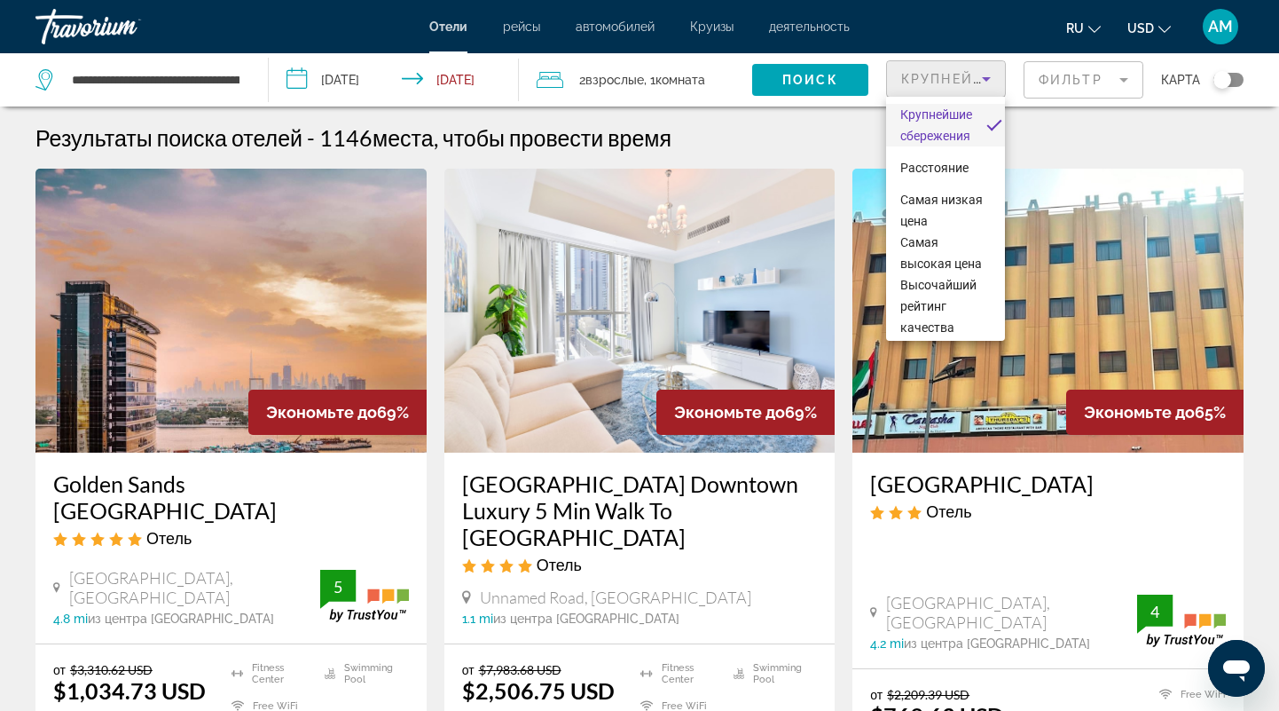
click at [1064, 80] on div at bounding box center [639, 355] width 1279 height 711
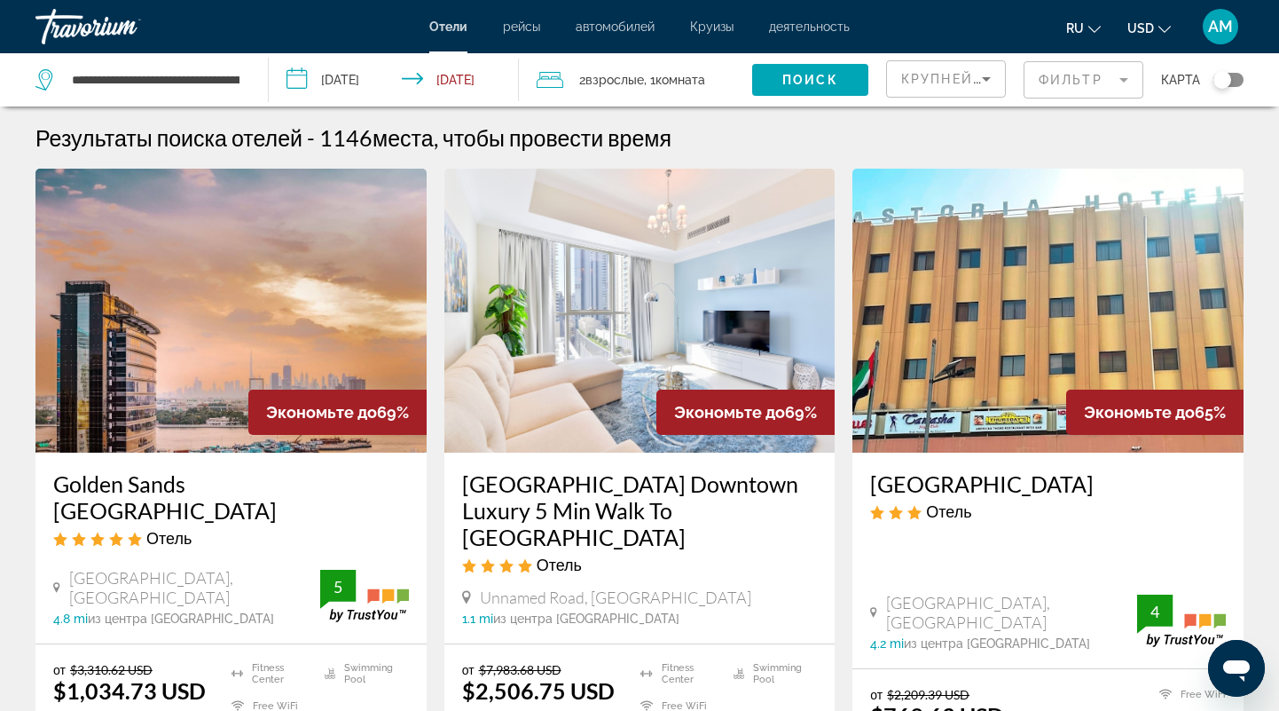
click at [1127, 85] on mat-form-field "Фильтр" at bounding box center [1084, 79] width 120 height 37
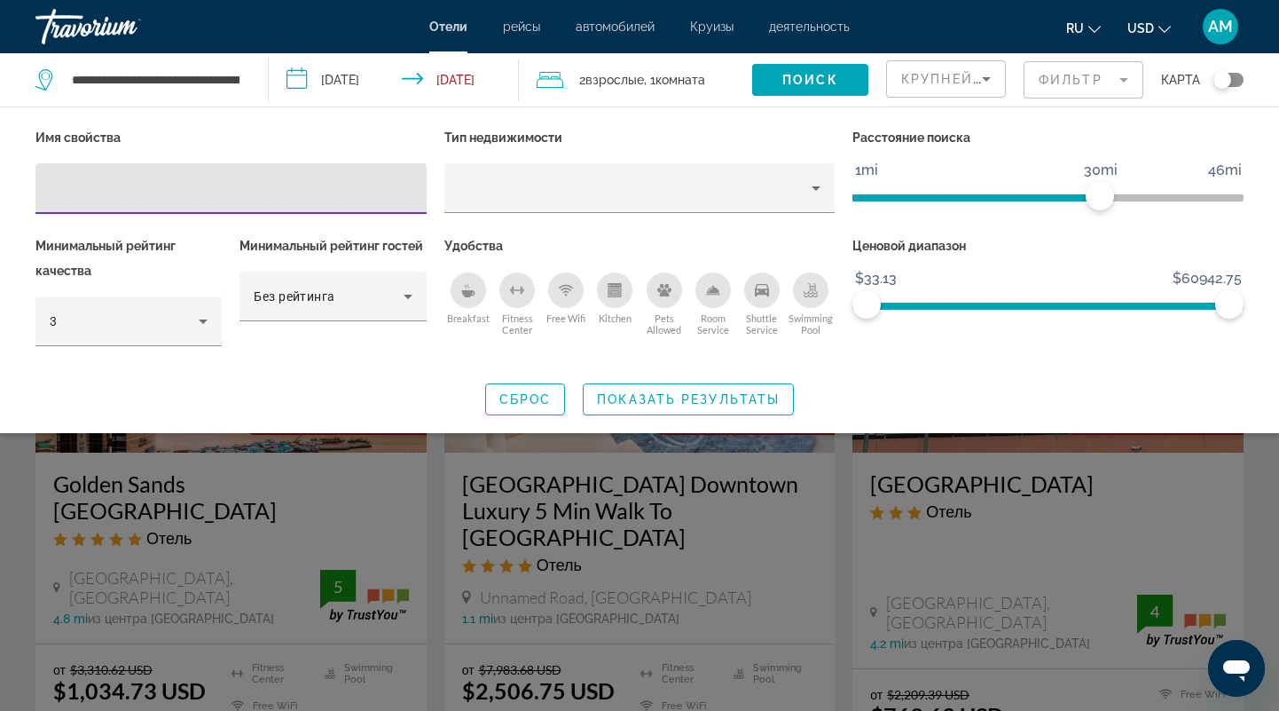
click at [474, 283] on icon "Breakfast" at bounding box center [468, 290] width 14 height 14
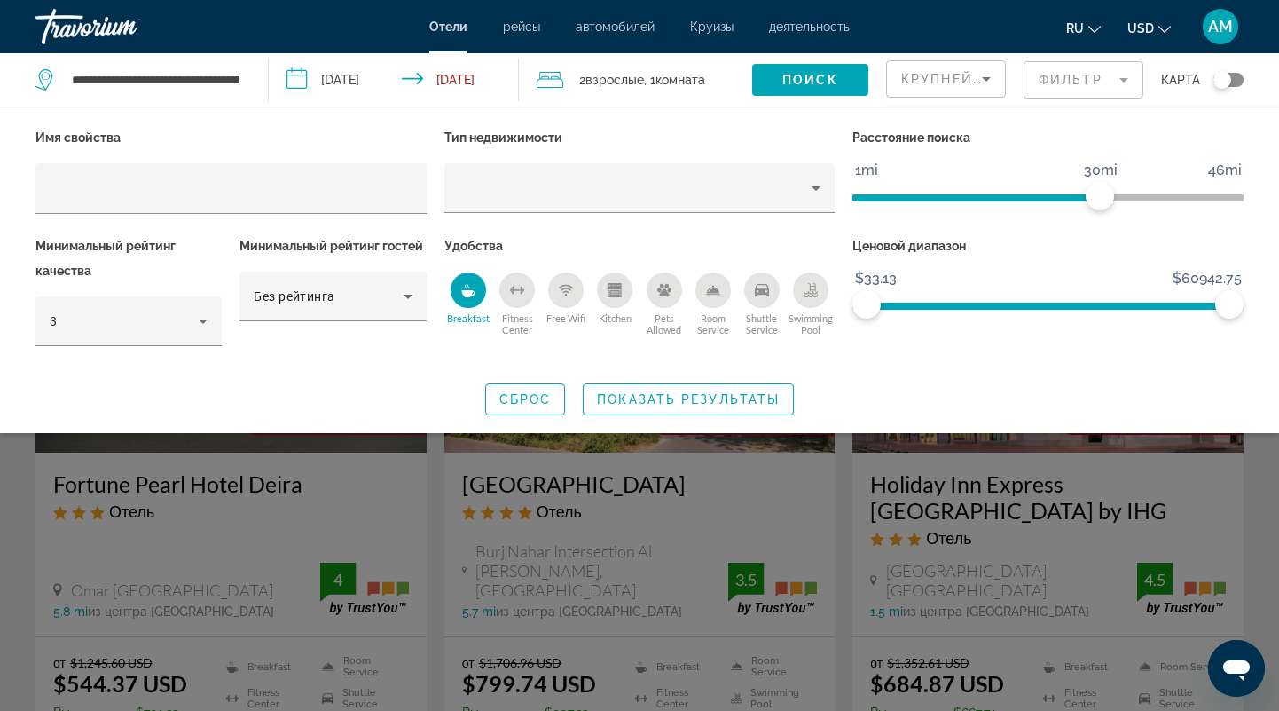
click at [813, 287] on icon "Swimming Pool" at bounding box center [811, 287] width 7 height 9
click at [406, 293] on icon "Hotel Filters" at bounding box center [407, 296] width 21 height 21
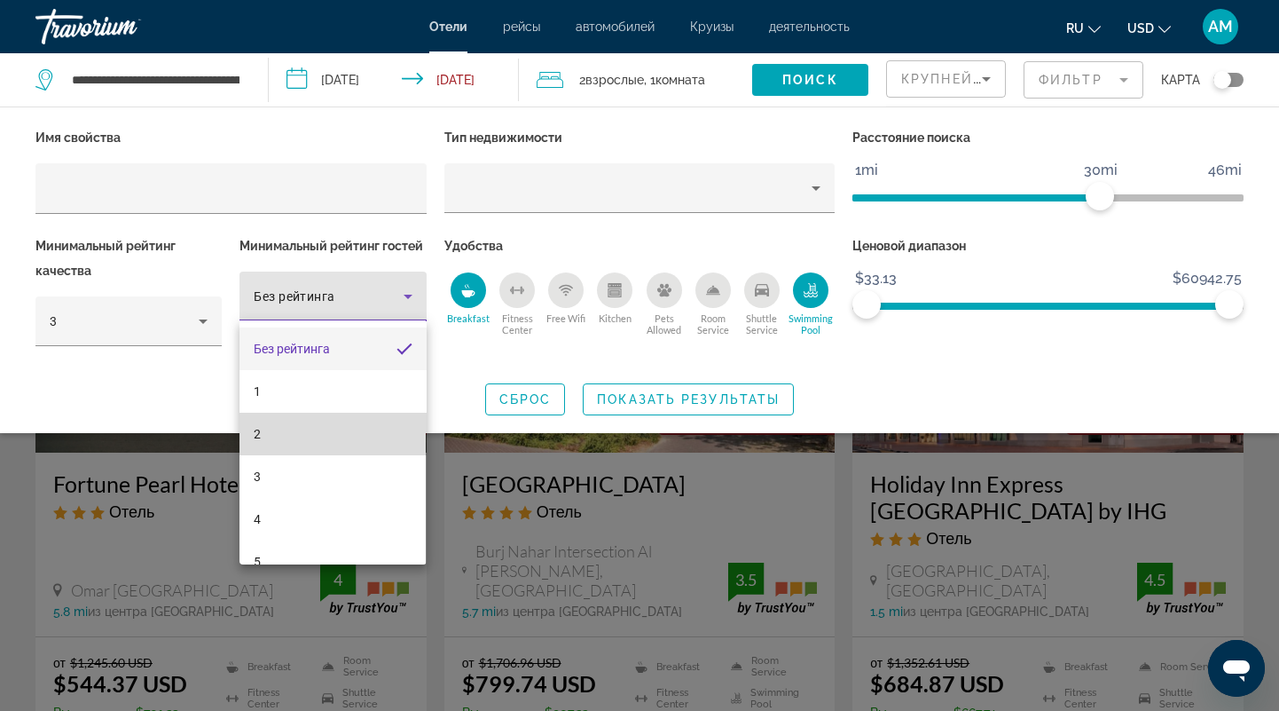
click at [375, 423] on mat-option "2" at bounding box center [332, 433] width 186 height 43
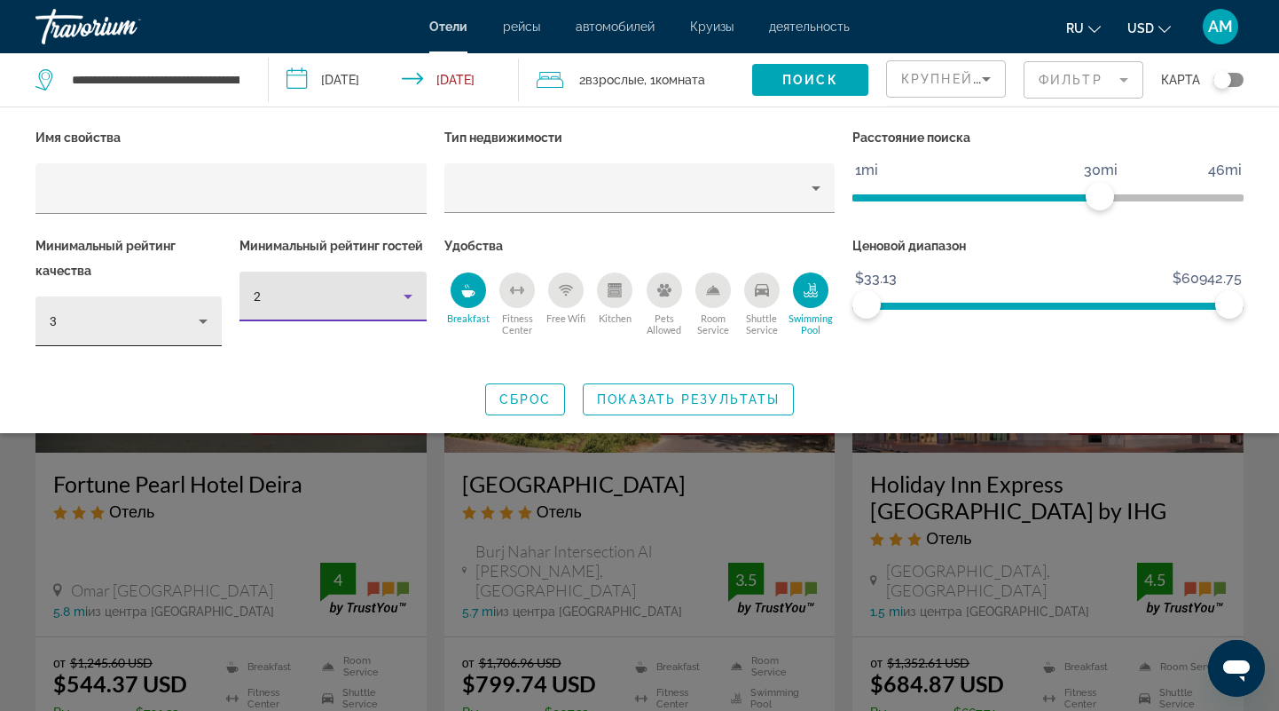
click at [196, 320] on icon "Hotel Filters" at bounding box center [202, 320] width 21 height 21
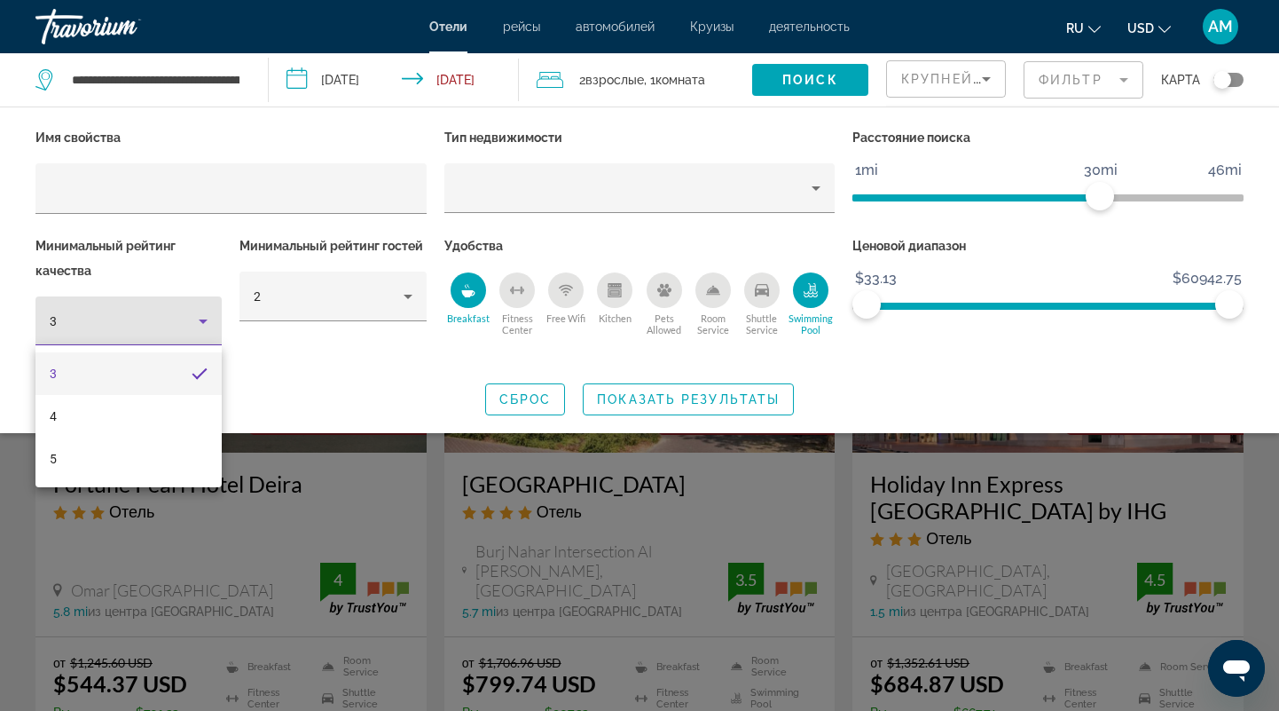
drag, startPoint x: 294, startPoint y: 370, endPoint x: 340, endPoint y: 334, distance: 58.2
click at [294, 370] on div at bounding box center [639, 355] width 1279 height 711
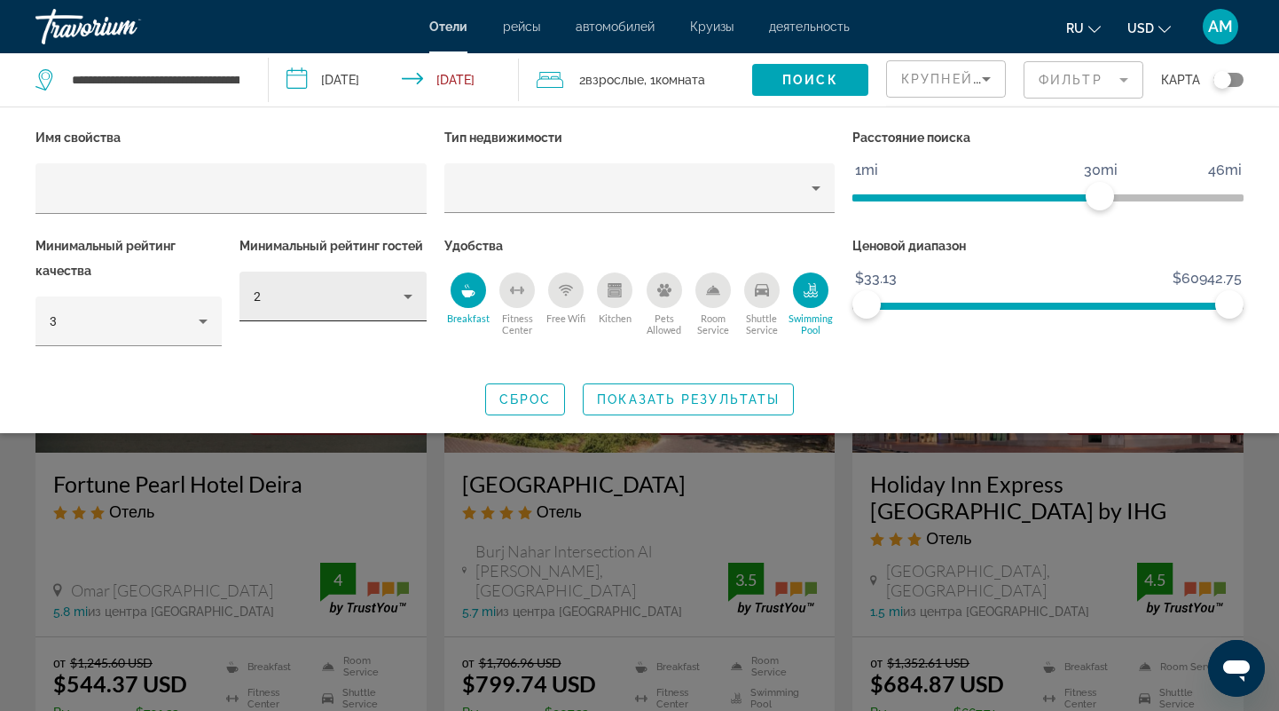
click at [411, 297] on icon "Hotel Filters" at bounding box center [407, 296] width 21 height 21
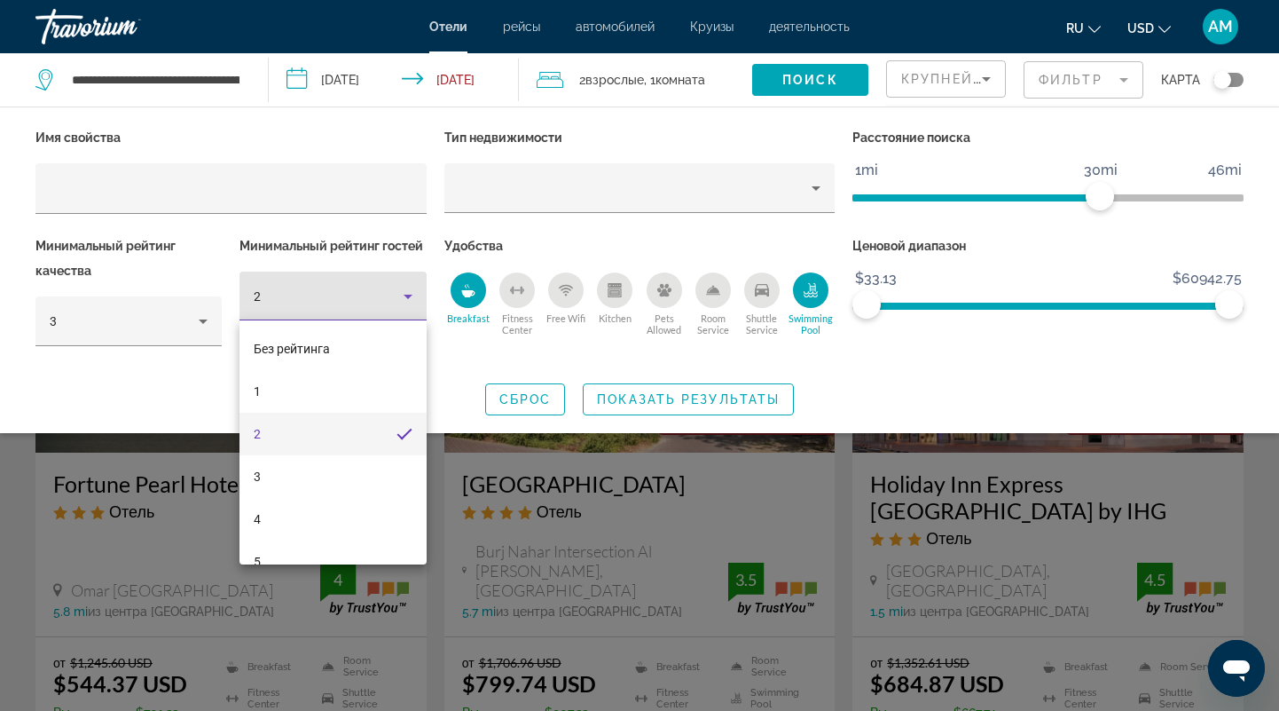
click at [194, 393] on div at bounding box center [639, 355] width 1279 height 711
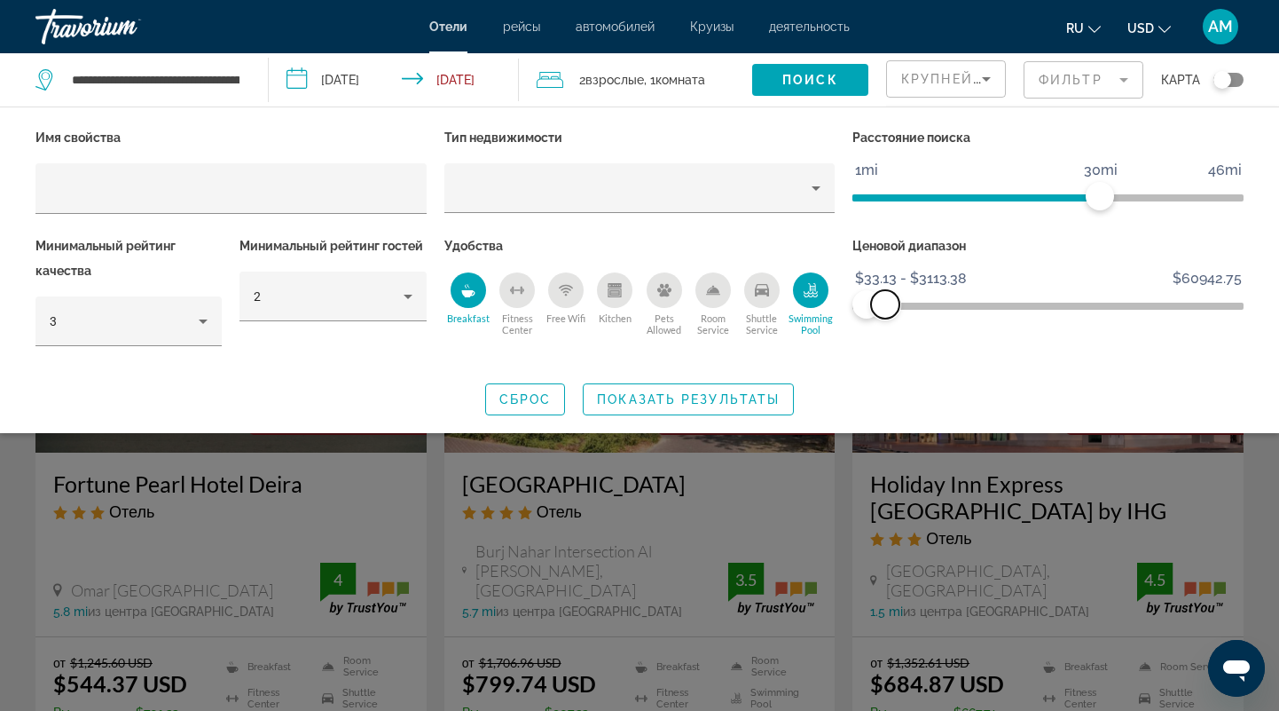
drag, startPoint x: 1230, startPoint y: 294, endPoint x: 885, endPoint y: 313, distance: 345.6
click at [885, 313] on span "ngx-slider-max" at bounding box center [885, 304] width 28 height 28
click at [642, 403] on span "Показать результаты" at bounding box center [688, 399] width 183 height 14
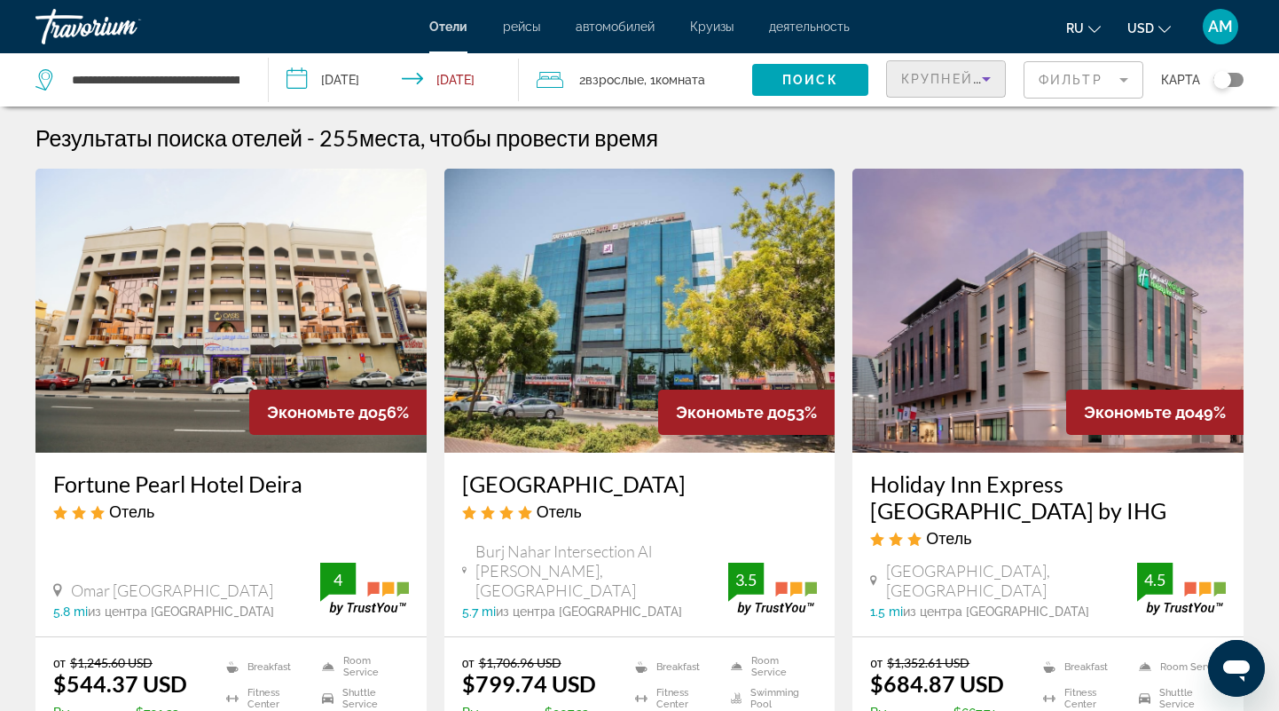
click at [961, 81] on span "Крупнейшие сбережения" at bounding box center [1009, 79] width 216 height 14
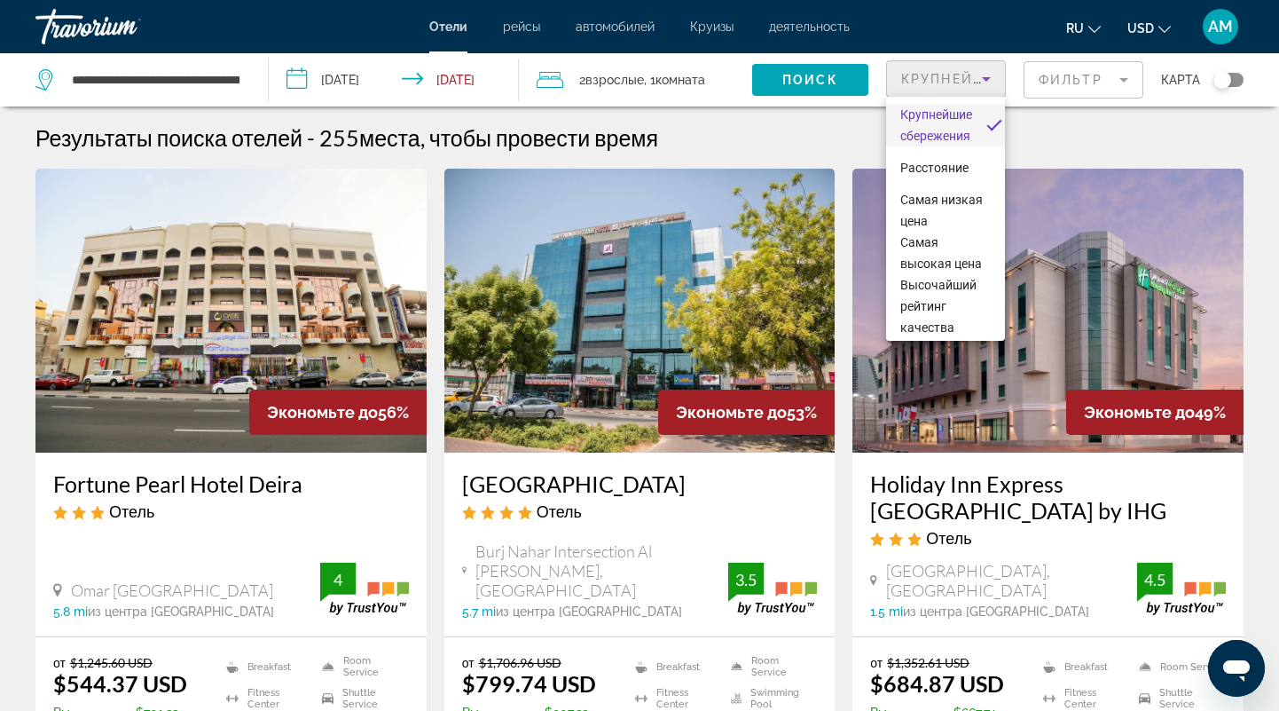
click at [1037, 79] on div at bounding box center [639, 355] width 1279 height 711
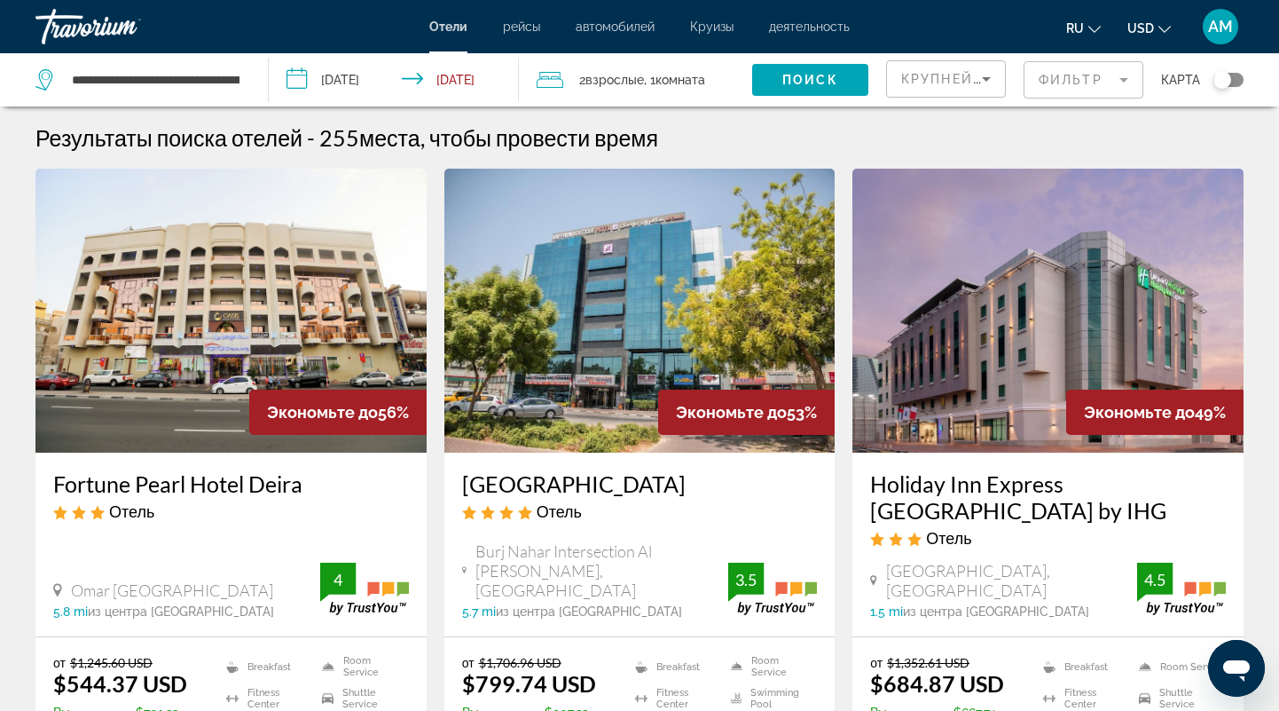
click at [1088, 80] on mat-form-field "Фильтр" at bounding box center [1084, 79] width 120 height 37
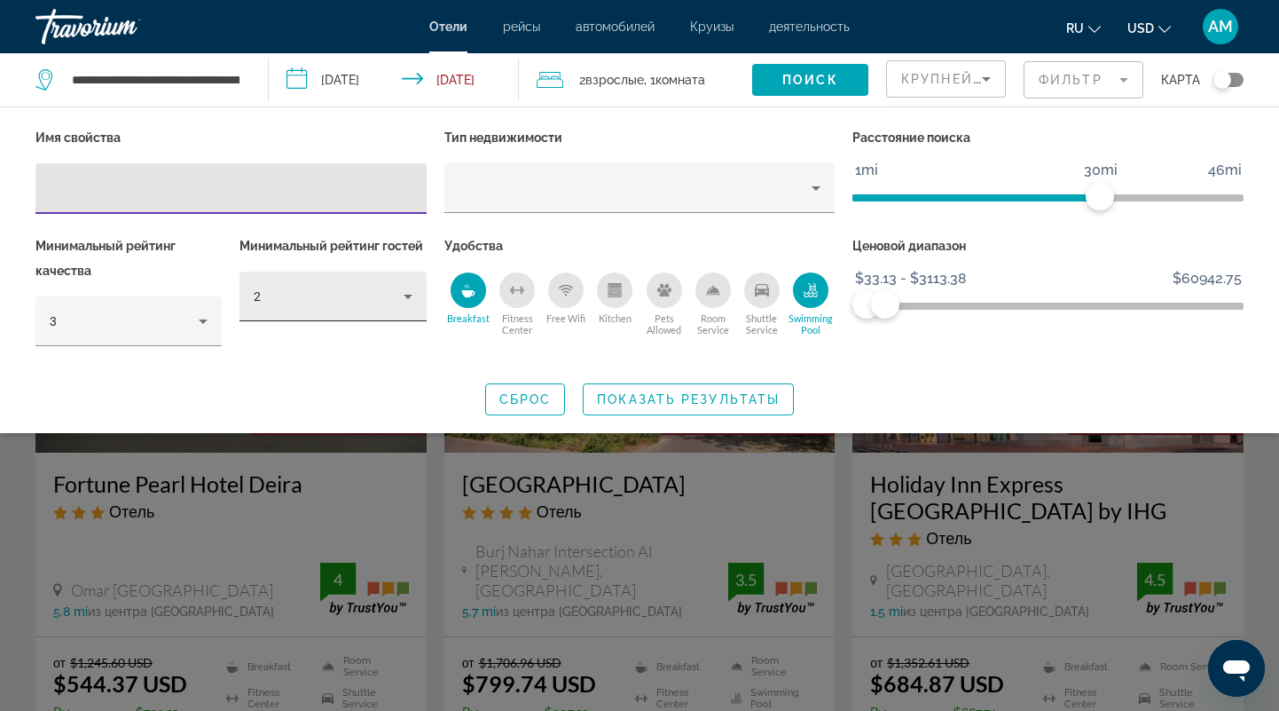
click at [399, 289] on icon "Hotel Filters" at bounding box center [407, 296] width 21 height 21
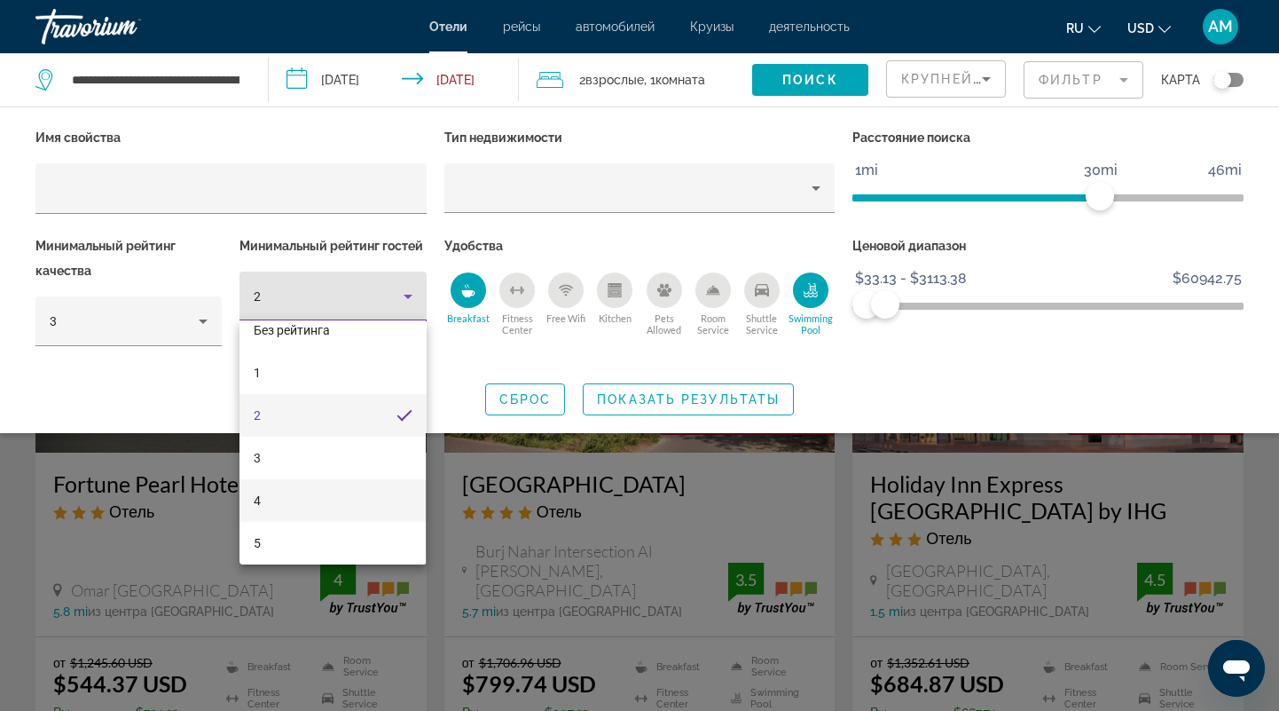
scroll to position [25, 0]
click at [335, 495] on mat-option "4" at bounding box center [332, 494] width 186 height 43
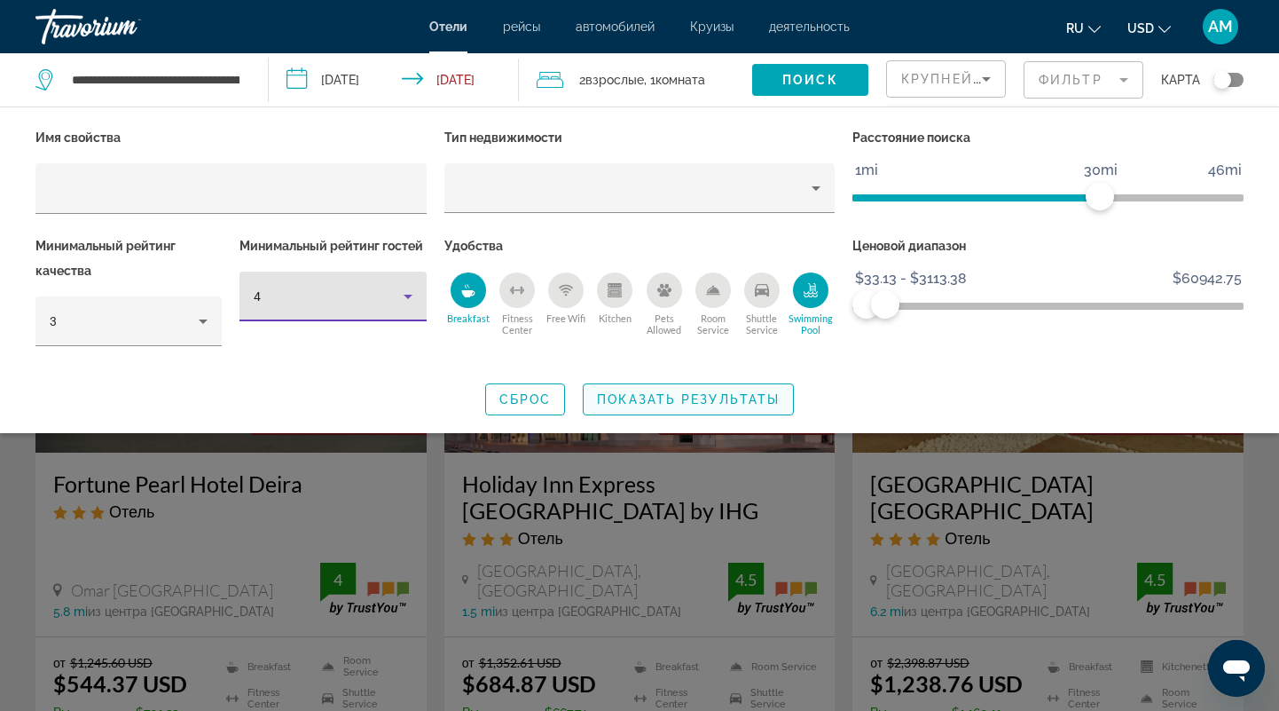
click at [608, 392] on span "Показать результаты" at bounding box center [688, 399] width 183 height 14
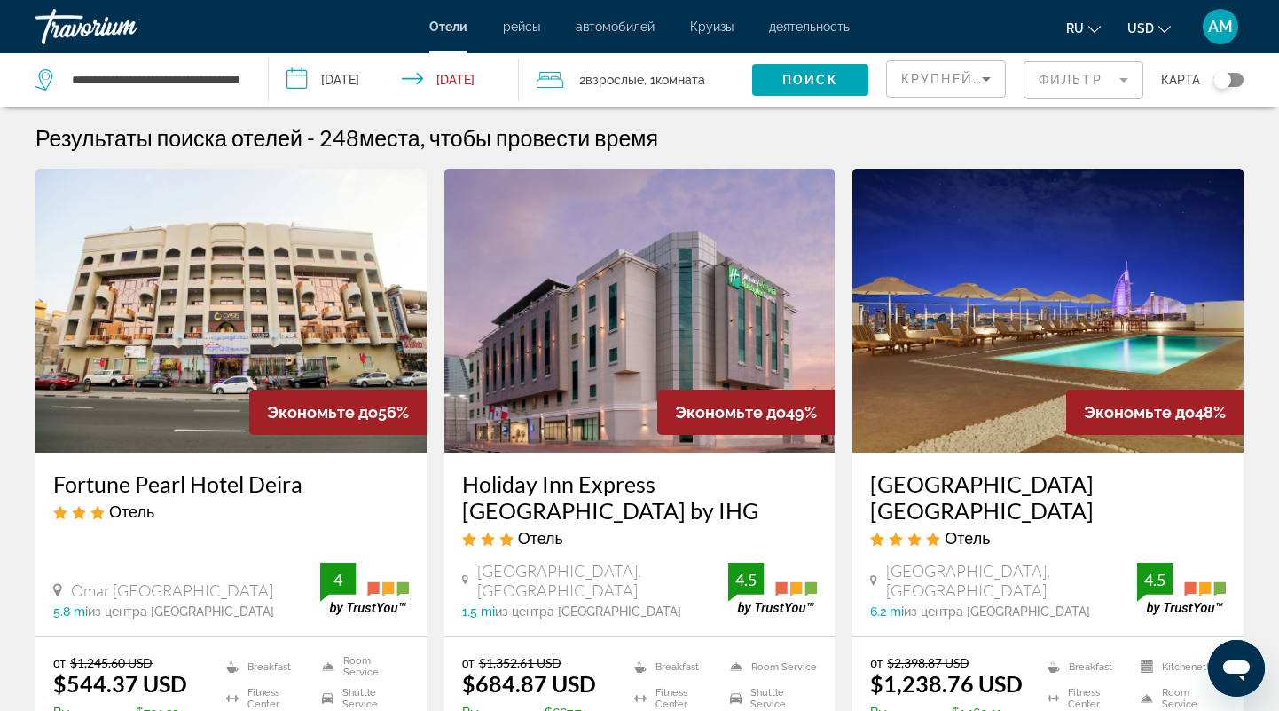
click at [1060, 75] on mat-form-field "Фильтр" at bounding box center [1084, 79] width 120 height 37
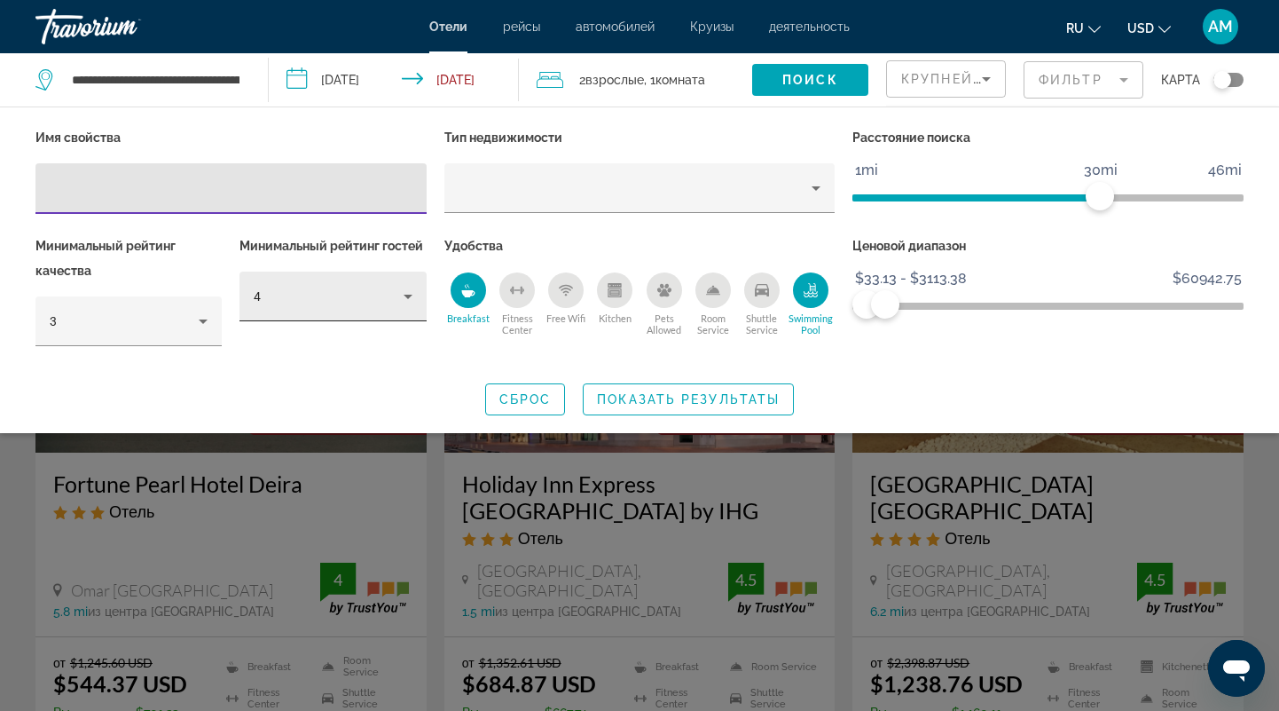
click at [370, 286] on div "4" at bounding box center [328, 296] width 149 height 21
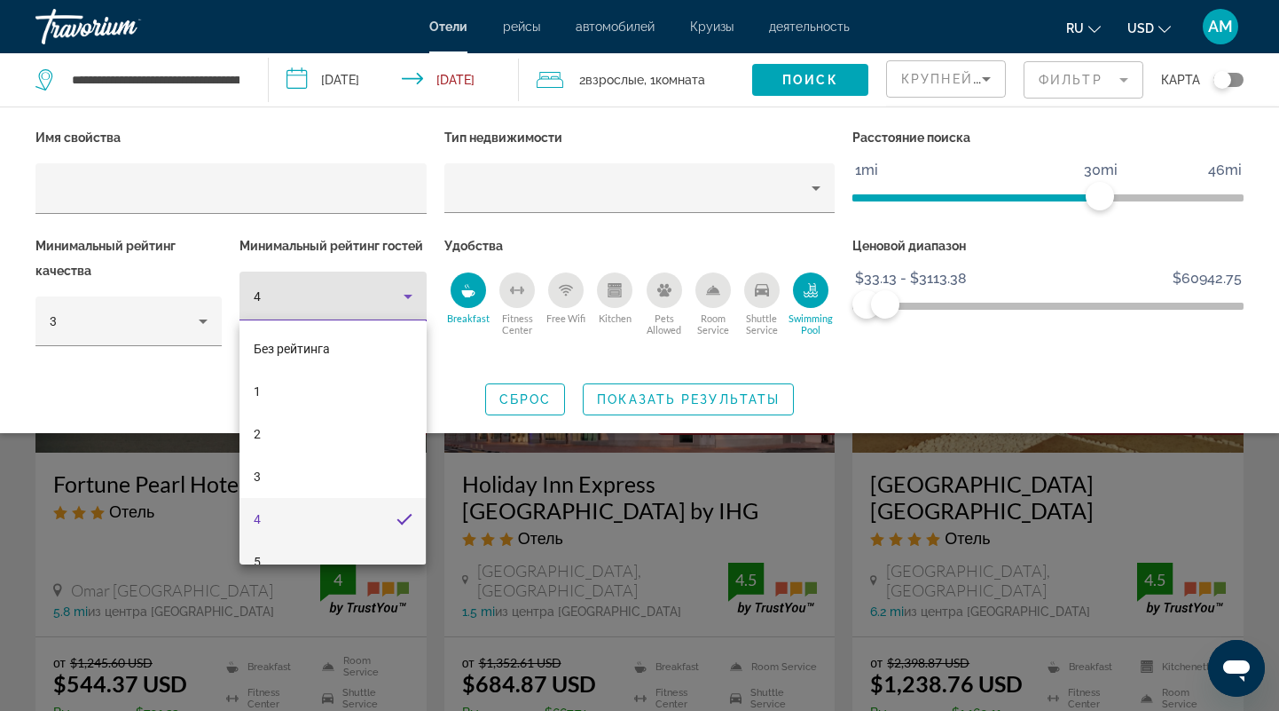
click at [311, 546] on mat-option "5" at bounding box center [332, 561] width 186 height 43
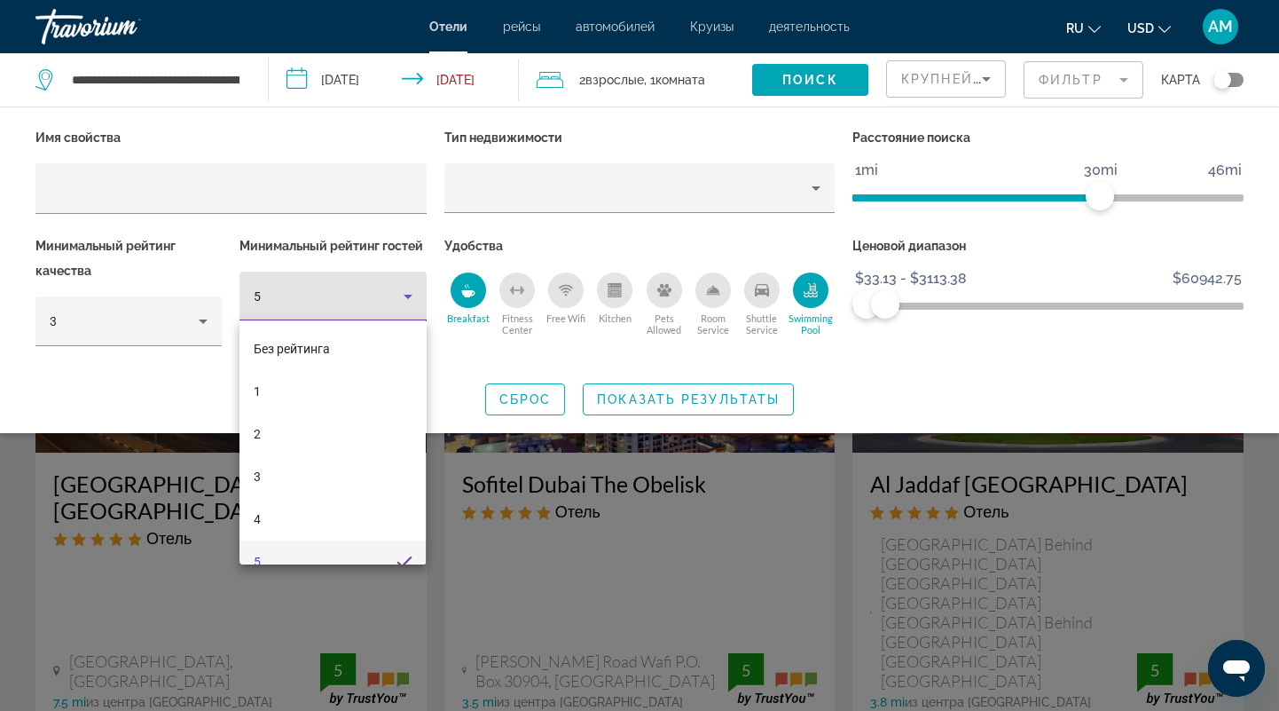
scroll to position [19, 0]
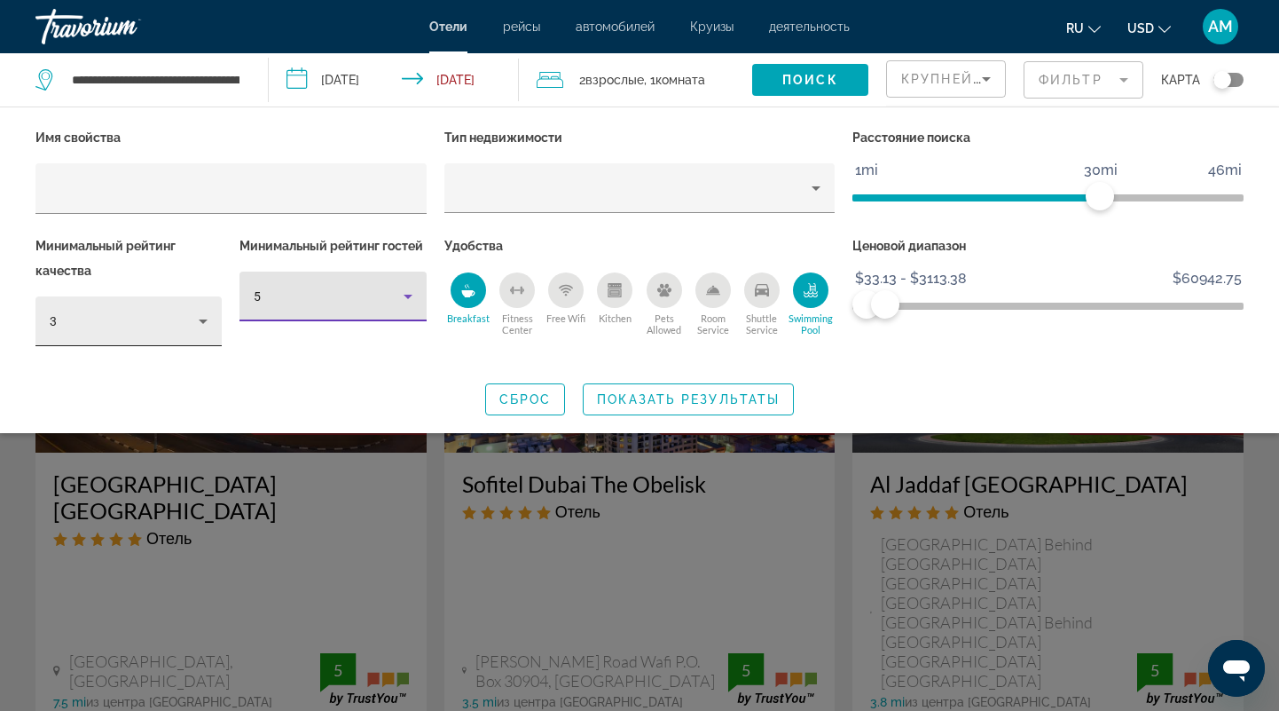
click at [207, 323] on icon "Hotel Filters" at bounding box center [202, 320] width 21 height 21
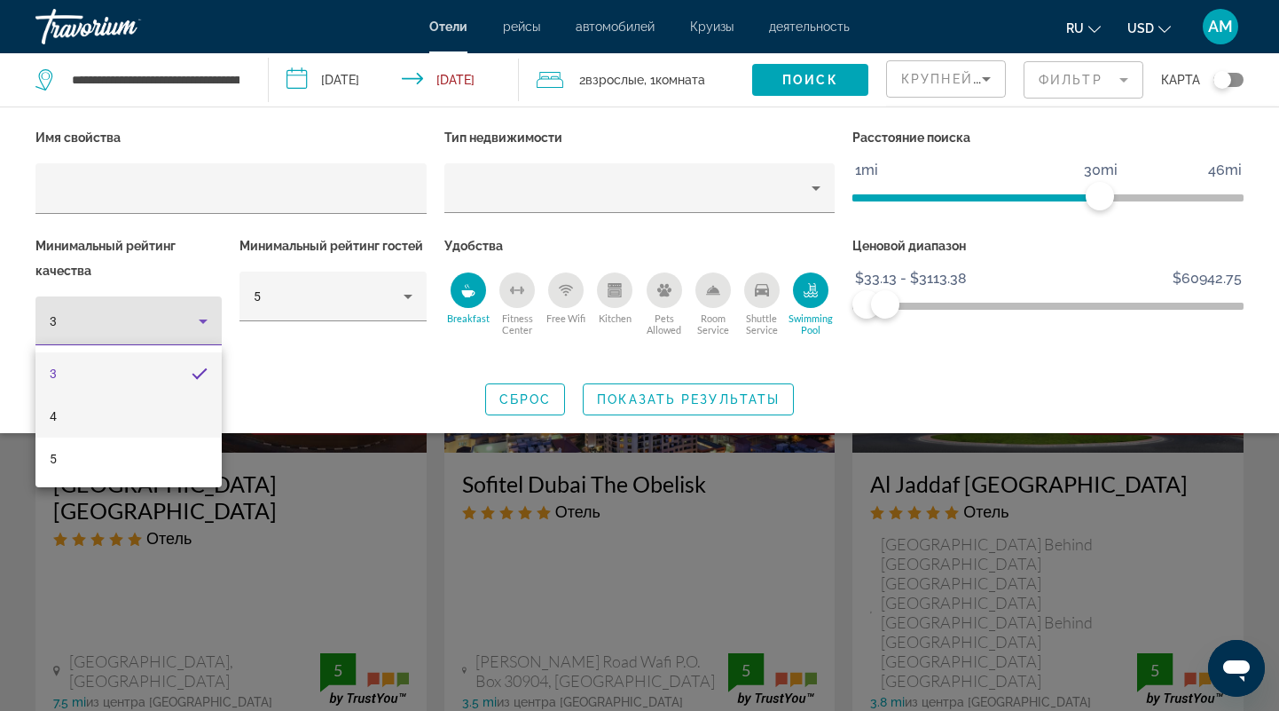
click at [173, 423] on mat-option "4" at bounding box center [128, 416] width 186 height 43
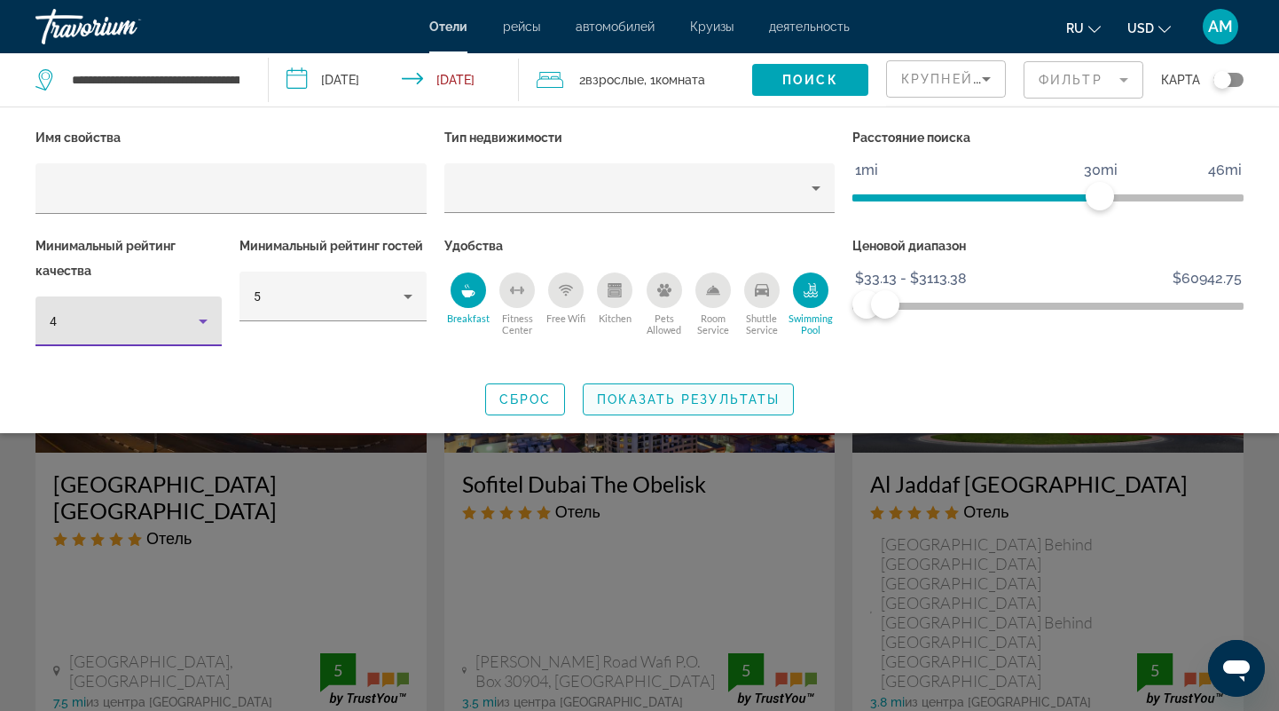
click at [641, 398] on span "Показать результаты" at bounding box center [688, 399] width 183 height 14
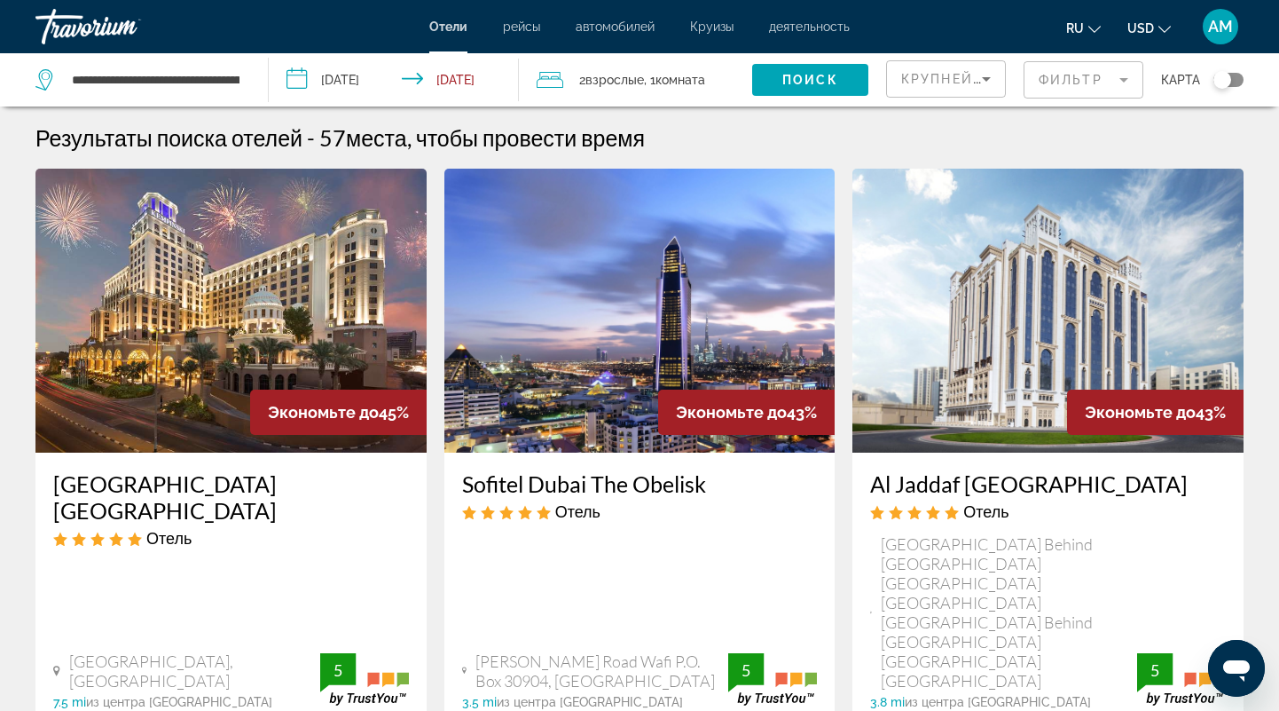
click at [1091, 68] on mat-form-field "Фильтр" at bounding box center [1084, 79] width 120 height 37
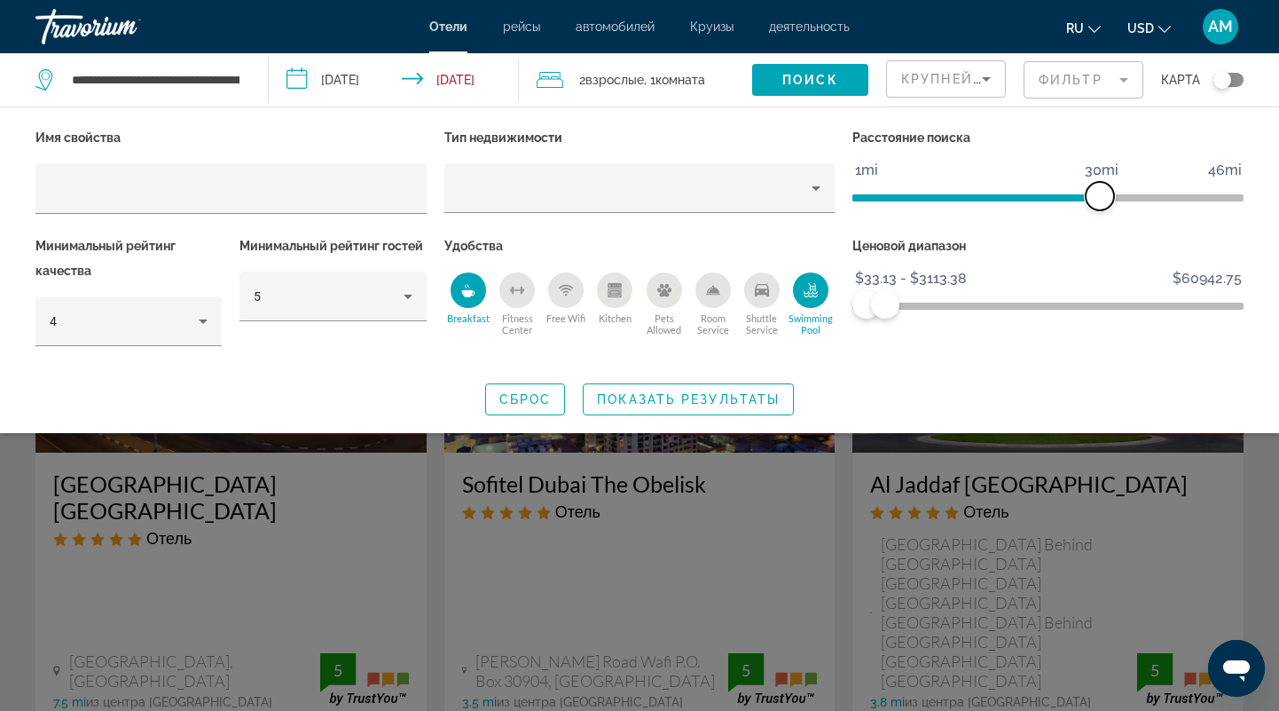
drag, startPoint x: 1099, startPoint y: 200, endPoint x: 1097, endPoint y: 225, distance: 25.8
click at [1097, 225] on div "Расстояние поиска 1mi 46mi 30mi" at bounding box center [1048, 179] width 409 height 108
click at [1232, 82] on div "Toggle map" at bounding box center [1228, 80] width 30 height 14
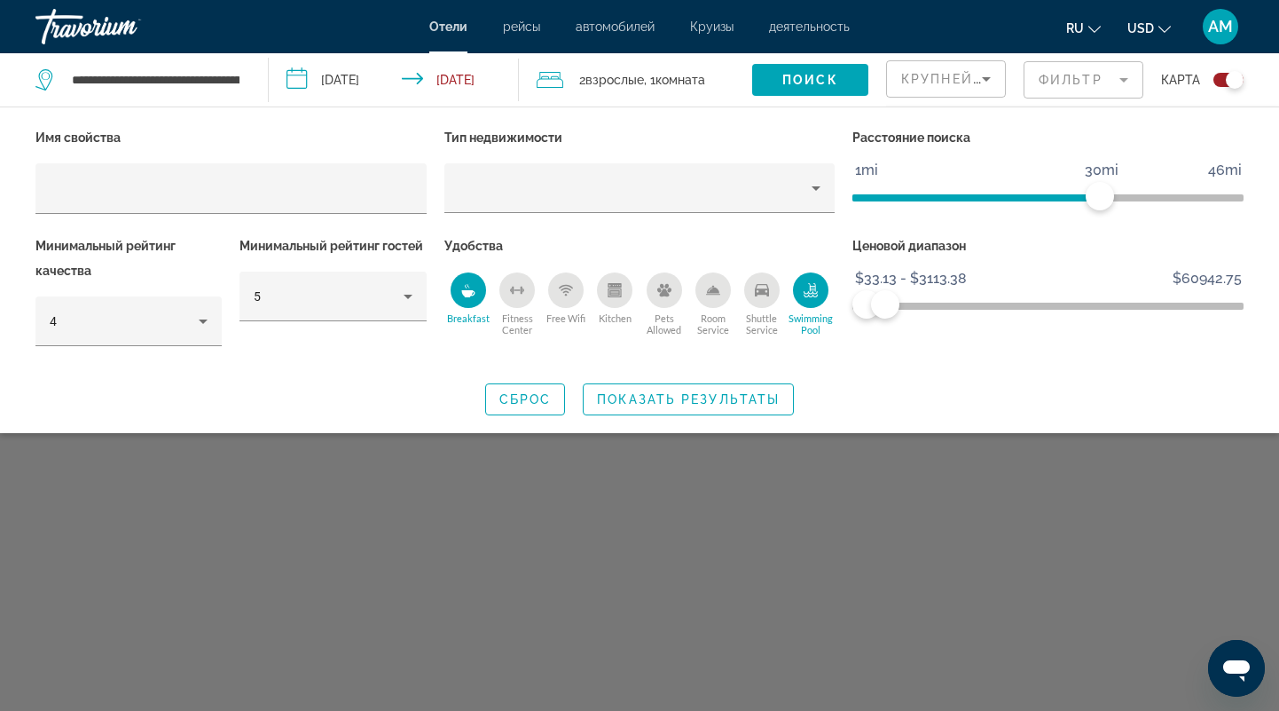
scroll to position [106, 0]
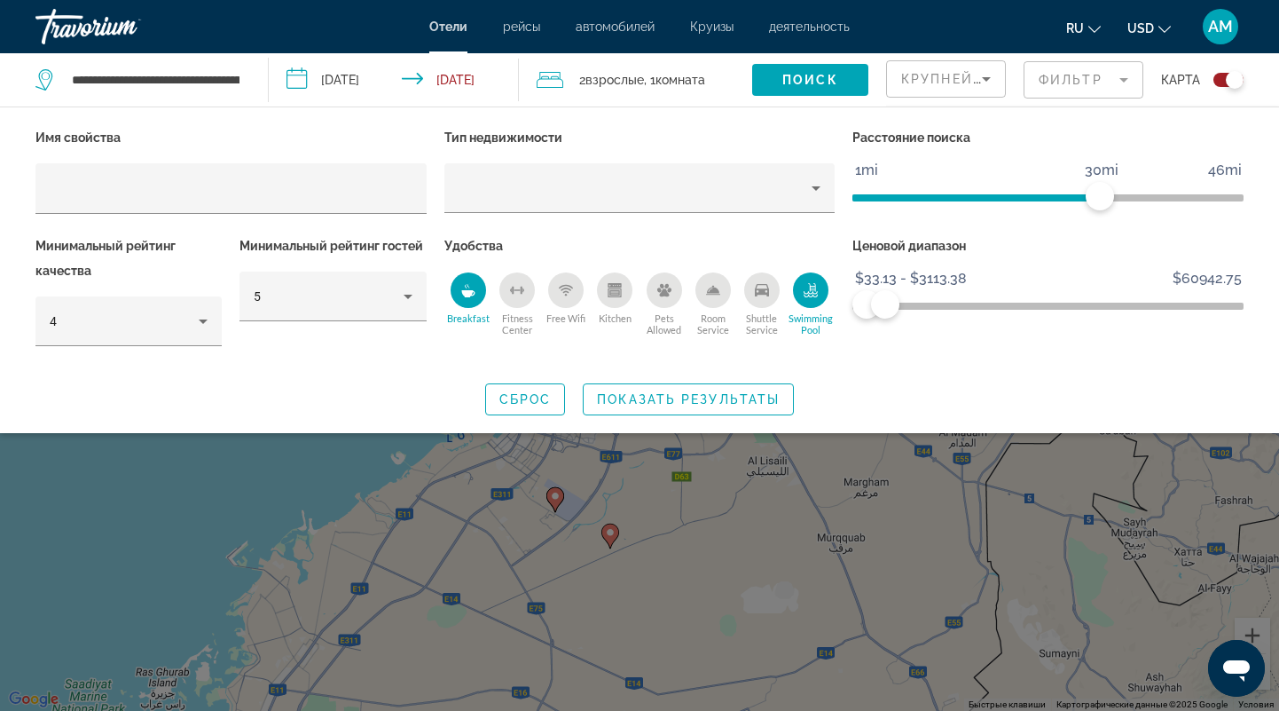
click at [1232, 82] on div "Toggle map" at bounding box center [1235, 80] width 18 height 18
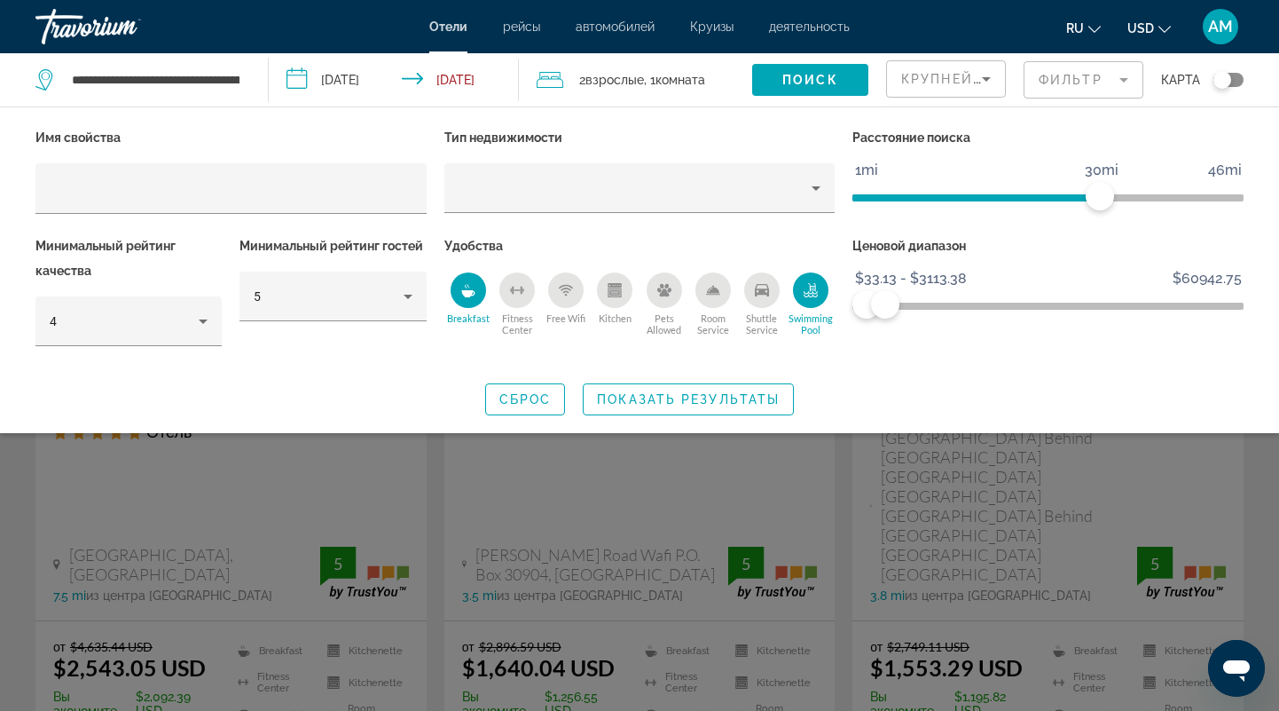
scroll to position [124, 0]
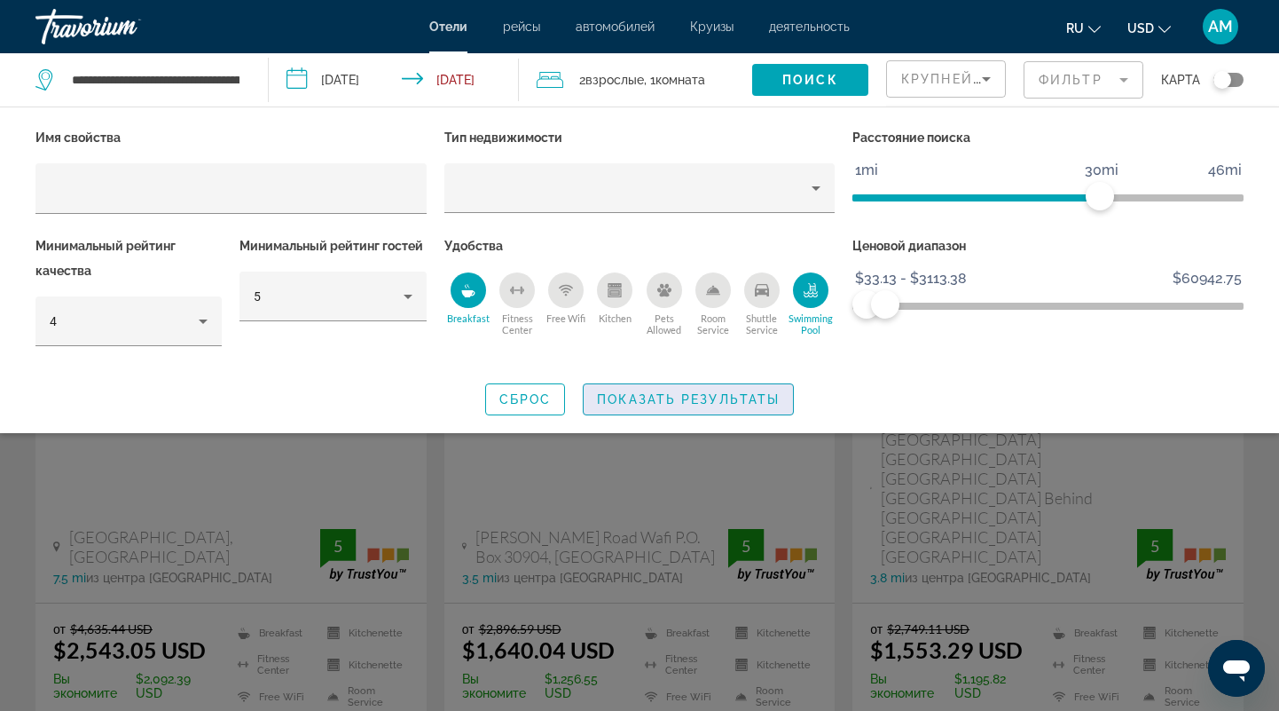
click at [624, 396] on span "Показать результаты" at bounding box center [688, 399] width 183 height 14
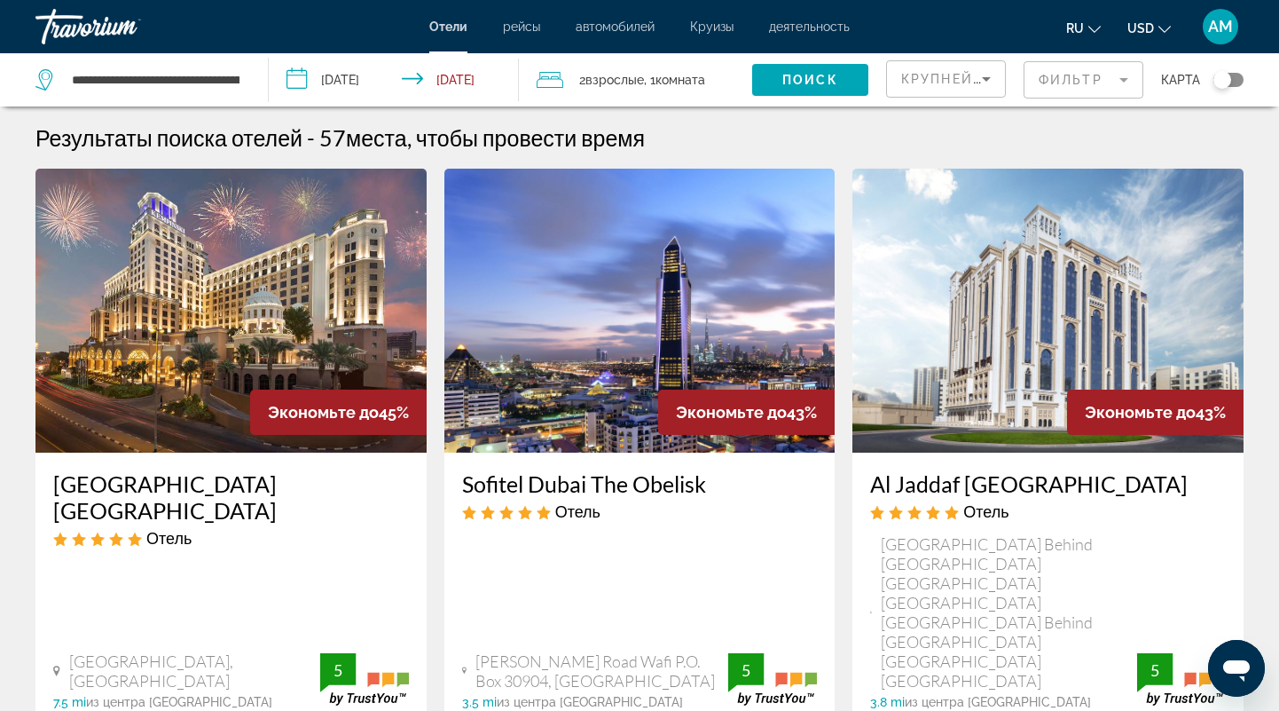
scroll to position [92, 0]
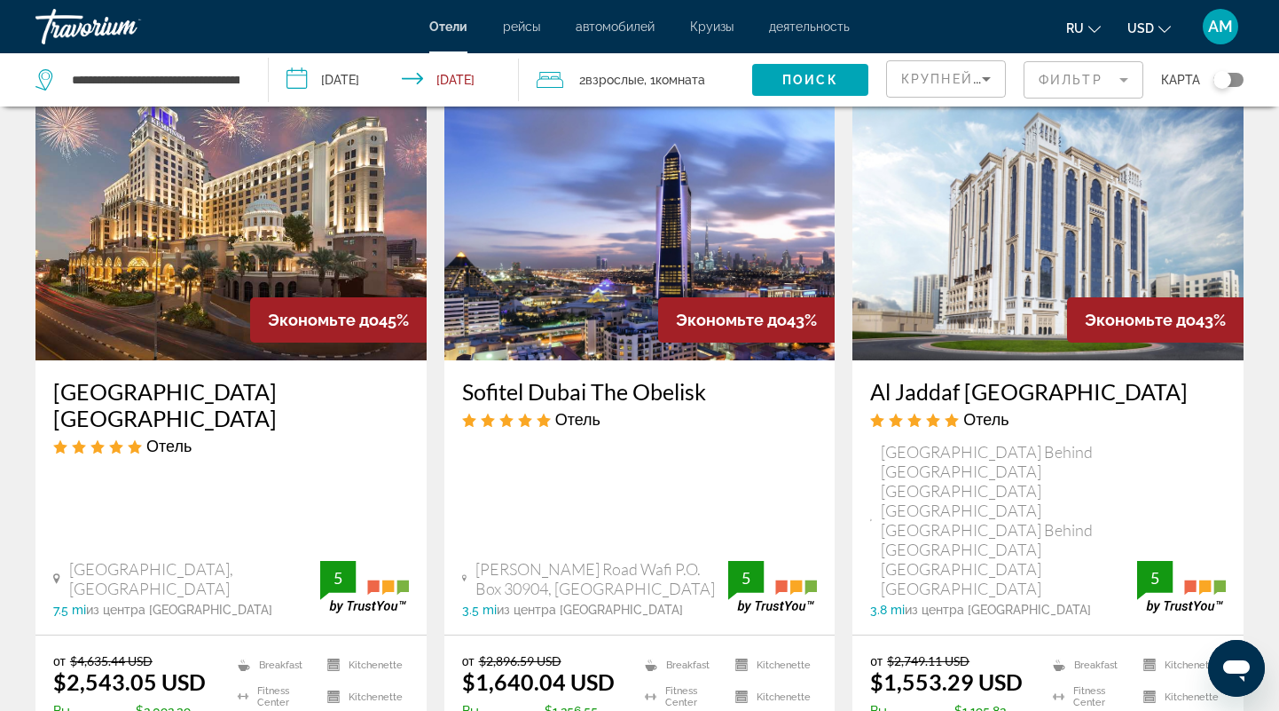
click at [54, 389] on h3 "[GEOGRAPHIC_DATA] [GEOGRAPHIC_DATA]" at bounding box center [231, 404] width 356 height 53
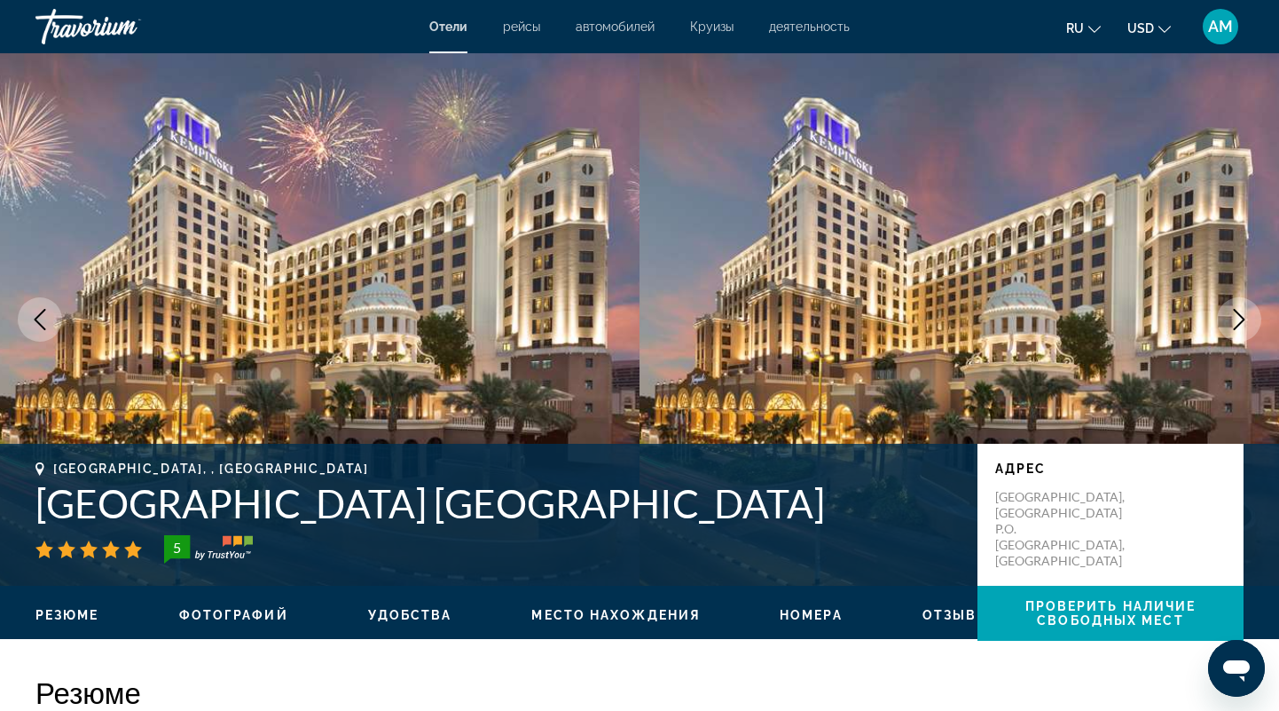
drag, startPoint x: 33, startPoint y: 503, endPoint x: 784, endPoint y: 526, distance: 751.7
click at [784, 526] on div "[GEOGRAPHIC_DATA], , [GEOGRAPHIC_DATA] [GEOGRAPHIC_DATA] [GEOGRAPHIC_DATA] [STR…" at bounding box center [639, 514] width 1279 height 106
copy h1 "[GEOGRAPHIC_DATA] [GEOGRAPHIC_DATA]"
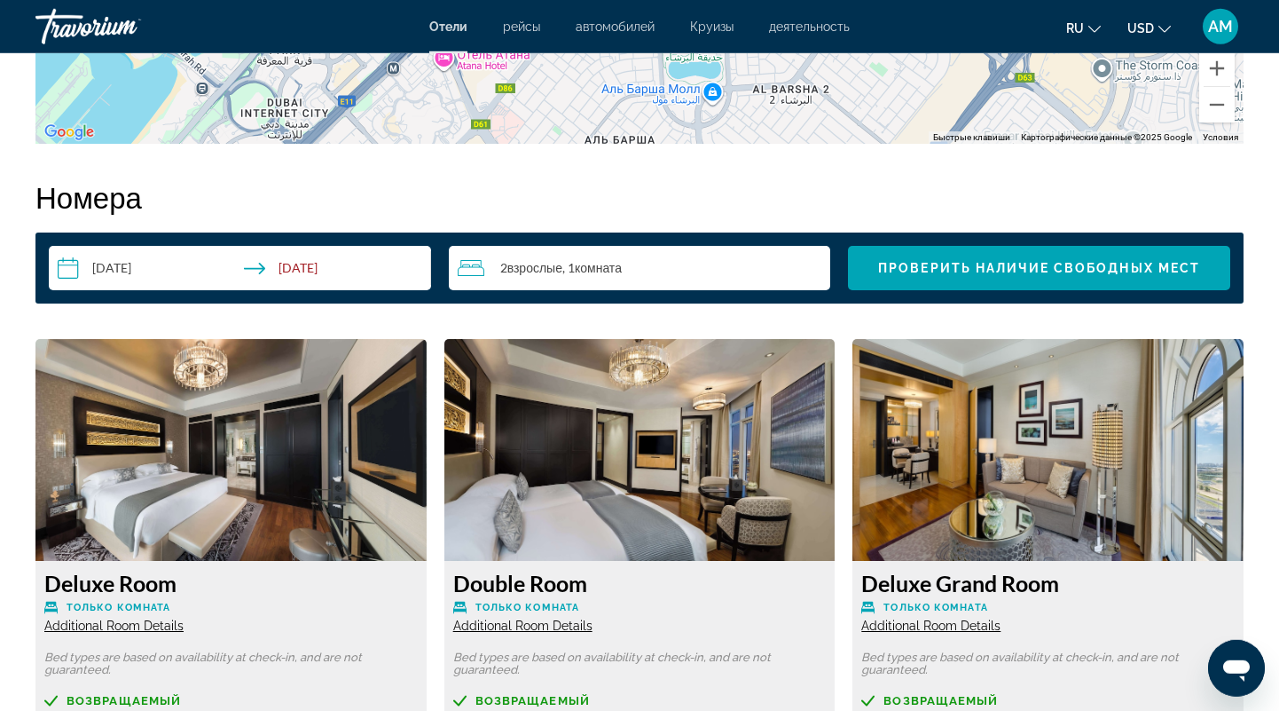
scroll to position [2126, 0]
